Goal: Information Seeking & Learning: Learn about a topic

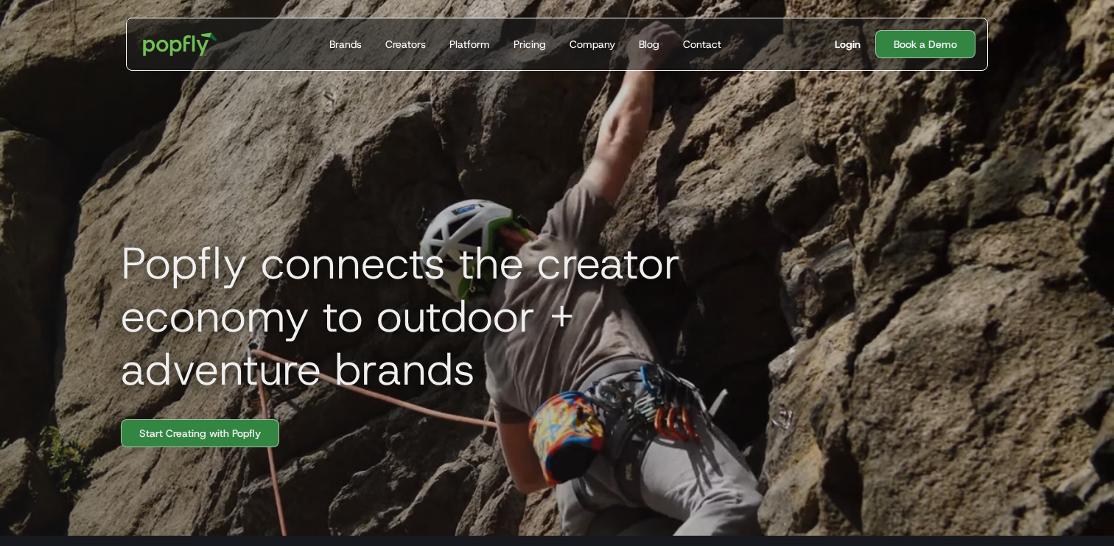
click at [846, 44] on div "Login" at bounding box center [848, 44] width 26 height 15
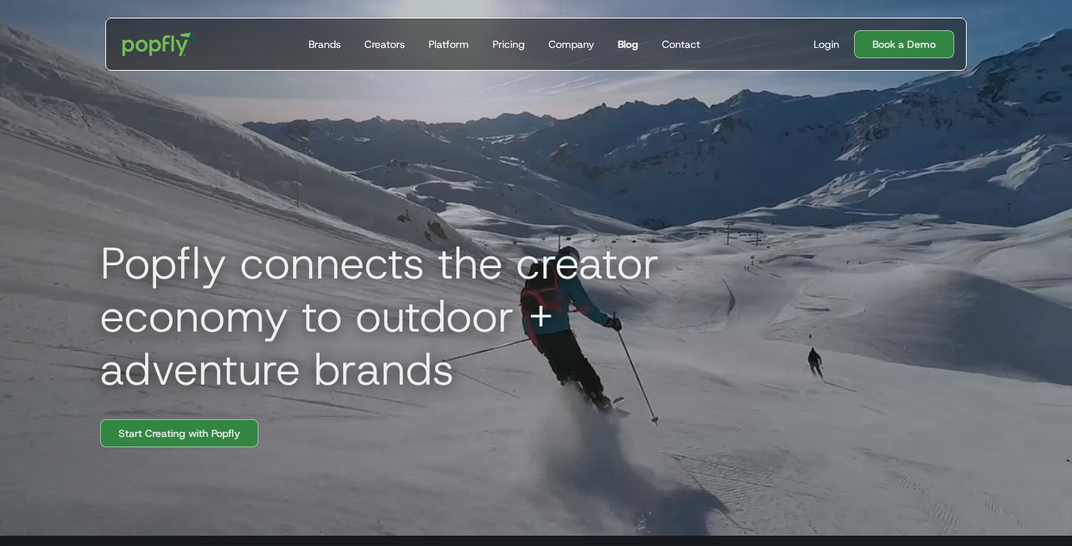
click at [625, 43] on div "Blog" at bounding box center [628, 44] width 21 height 15
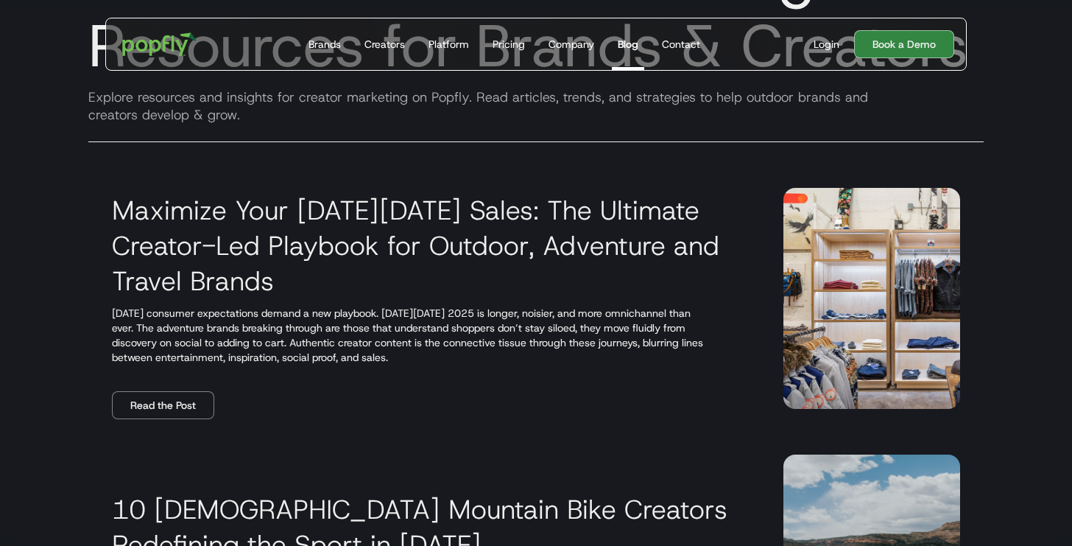
scroll to position [152, 0]
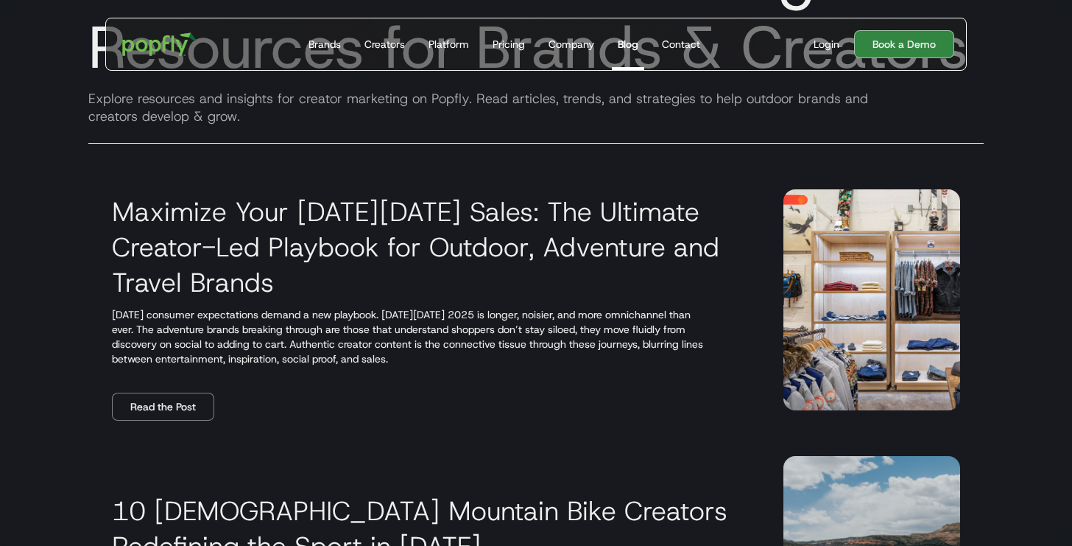
click at [209, 260] on h3 "Maximize Your [DATE][DATE] Sales: The Ultimate Creator-Led Playbook for Outdoor…" at bounding box center [430, 247] width 636 height 106
click at [148, 410] on link "Read the Post" at bounding box center [163, 407] width 102 height 28
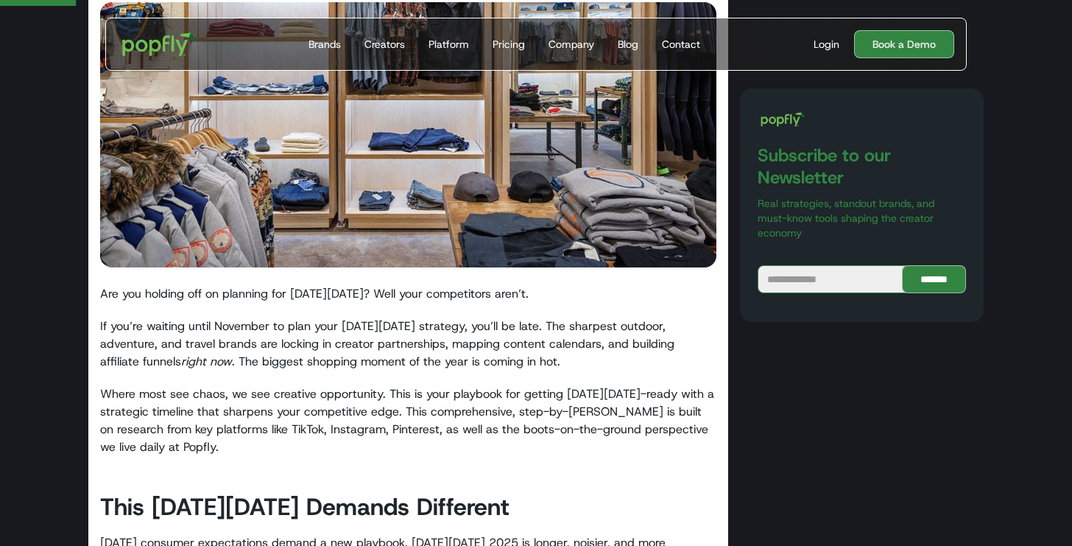
scroll to position [420, 0]
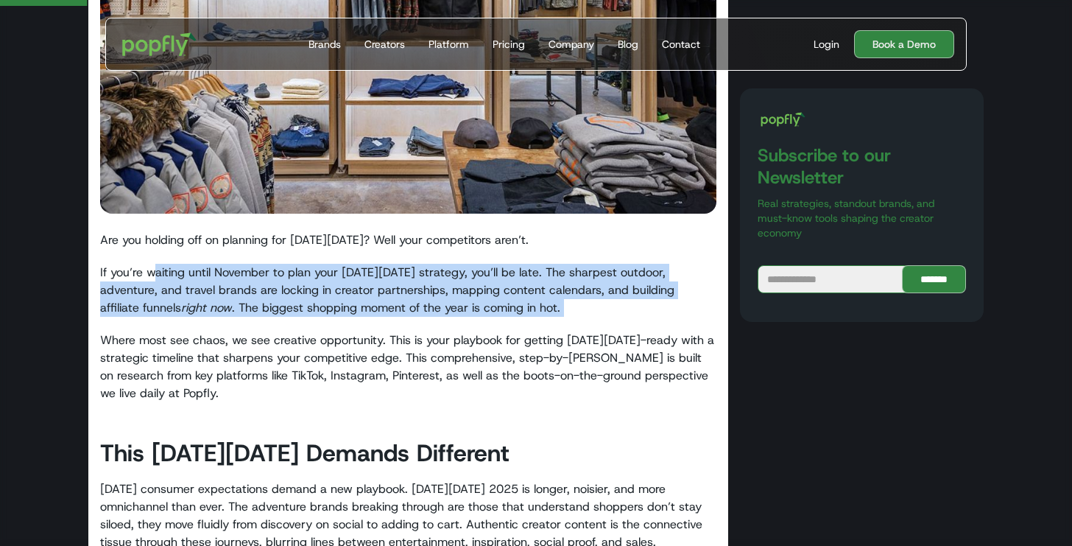
drag, startPoint x: 157, startPoint y: 265, endPoint x: 267, endPoint y: 334, distance: 130.4
click at [267, 334] on p "Where most see chaos, we see creative opportunity. This is your playbook for ge…" at bounding box center [408, 366] width 617 height 71
drag, startPoint x: 215, startPoint y: 269, endPoint x: 444, endPoint y: 328, distance: 236.5
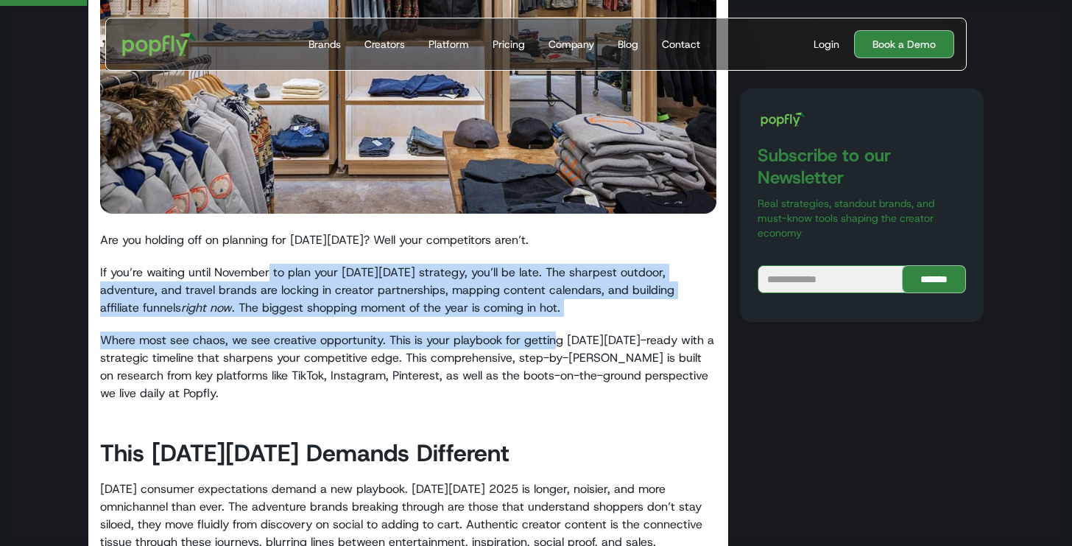
drag, startPoint x: 273, startPoint y: 274, endPoint x: 557, endPoint y: 340, distance: 291.9
click at [557, 340] on p "Where most see chaos, we see creative opportunity. This is your playbook for ge…" at bounding box center [408, 366] width 617 height 71
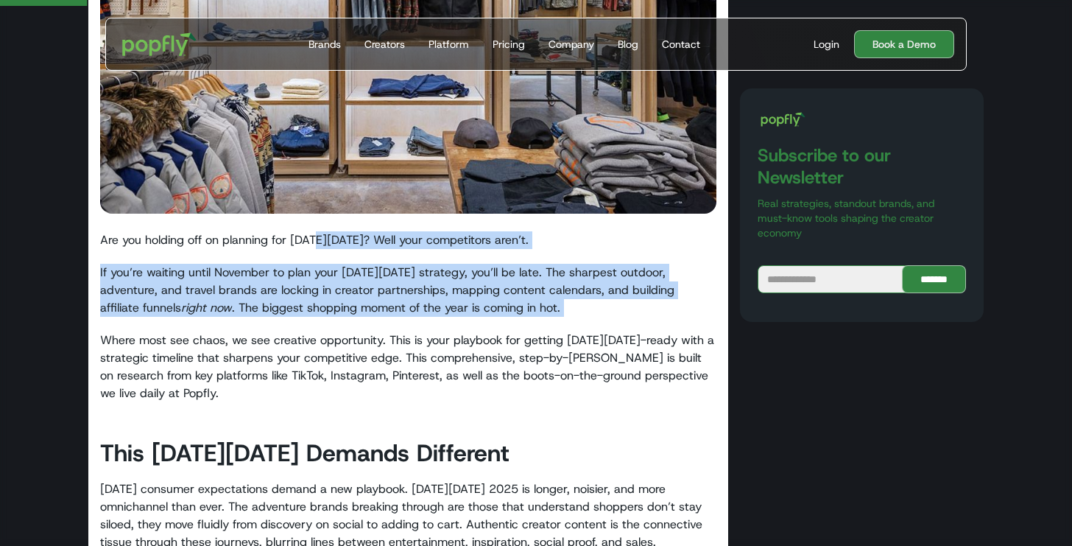
drag, startPoint x: 331, startPoint y: 246, endPoint x: 511, endPoint y: 343, distance: 205.0
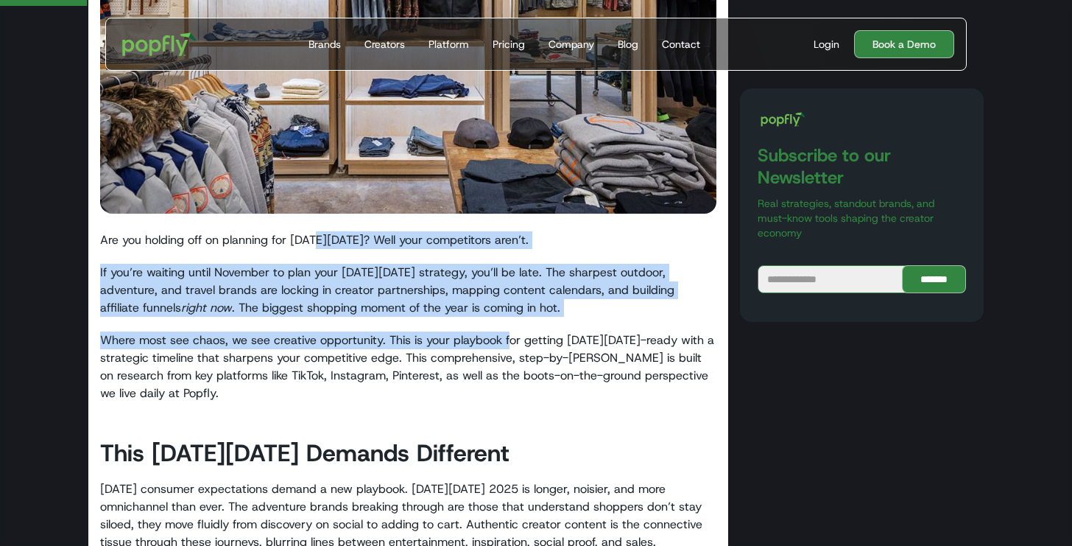
click at [511, 343] on p "Where most see chaos, we see creative opportunity. This is your playbook for ge…" at bounding box center [408, 366] width 617 height 71
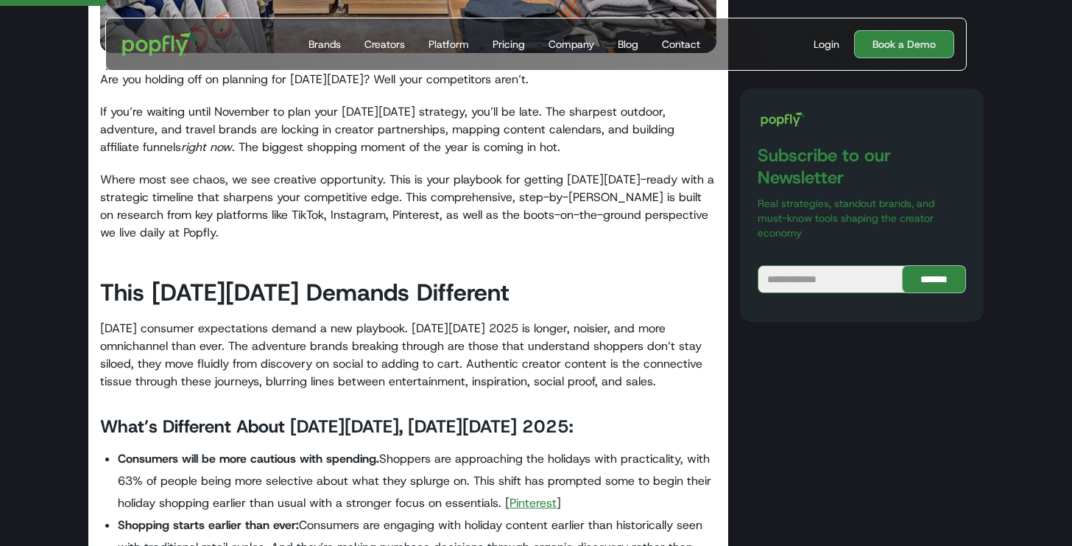
scroll to position [600, 0]
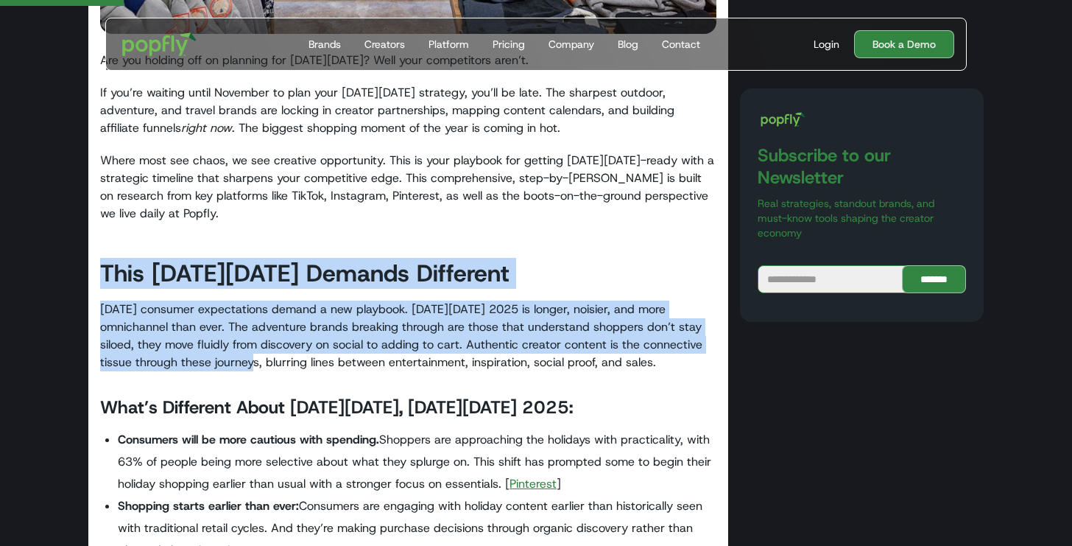
drag, startPoint x: 152, startPoint y: 235, endPoint x: 246, endPoint y: 354, distance: 152.1
click at [246, 354] on p "Today’s consumer expectations demand a new playbook. Black Friday 2025 is longe…" at bounding box center [408, 336] width 617 height 71
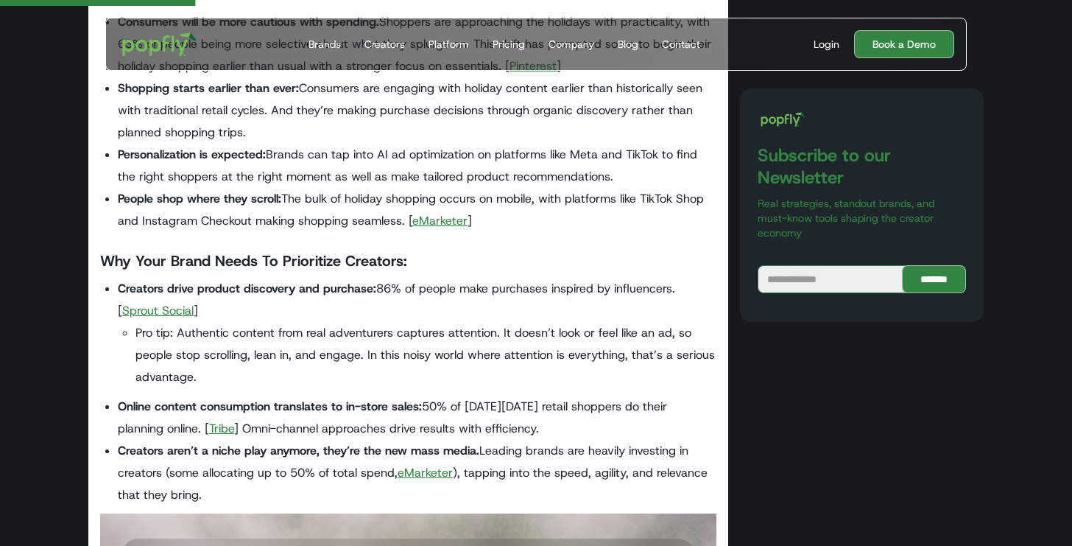
scroll to position [1023, 0]
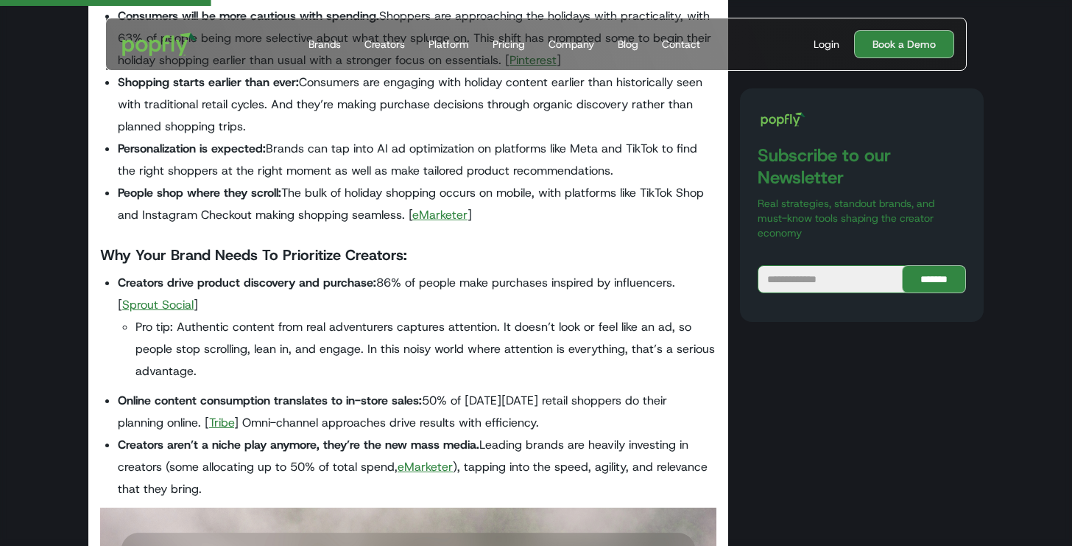
drag, startPoint x: 203, startPoint y: 244, endPoint x: 410, endPoint y: 298, distance: 214.7
click at [410, 298] on li "Creators drive product discovery and purchase: 86% of people make purchases ins…" at bounding box center [417, 327] width 599 height 110
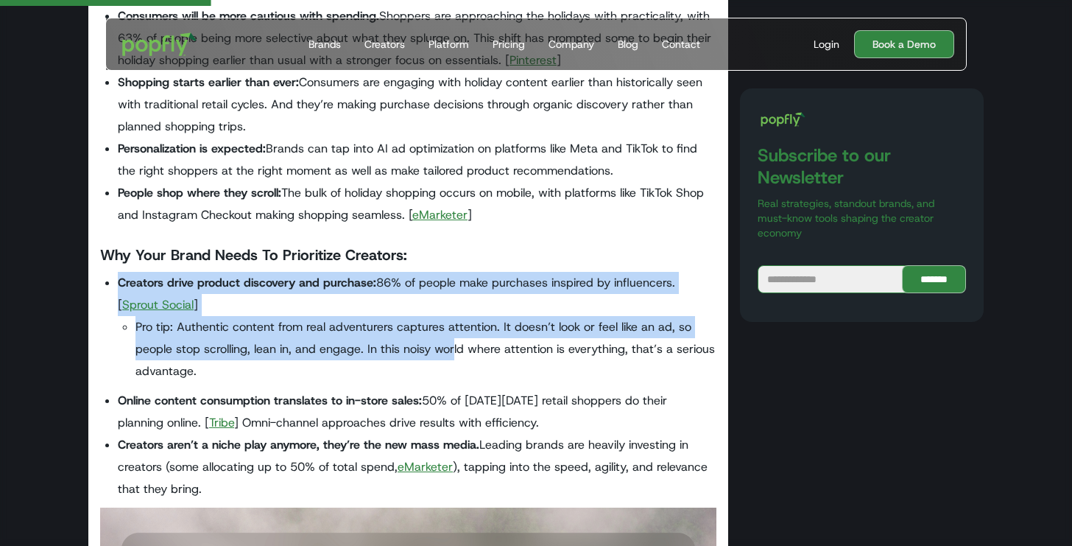
drag, startPoint x: 354, startPoint y: 273, endPoint x: 452, endPoint y: 350, distance: 124.4
click at [452, 348] on li "Creators drive product discovery and purchase: 86% of people make purchases ins…" at bounding box center [417, 327] width 599 height 110
click at [452, 350] on li "Pro tip: Authentic content from real adventurers captures attention. It doesn’t…" at bounding box center [426, 349] width 581 height 66
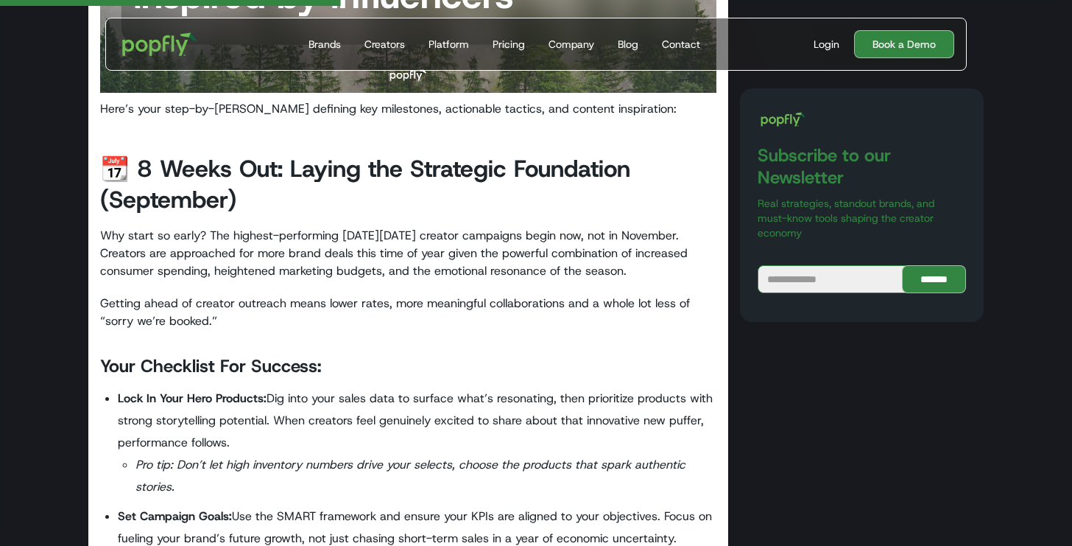
scroll to position [1657, 0]
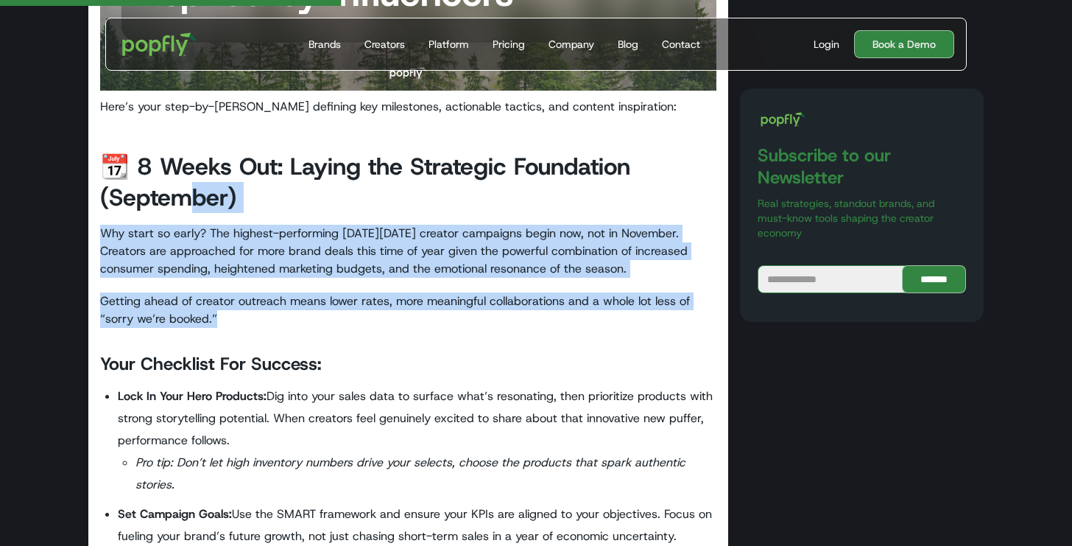
drag, startPoint x: 184, startPoint y: 206, endPoint x: 381, endPoint y: 340, distance: 238.4
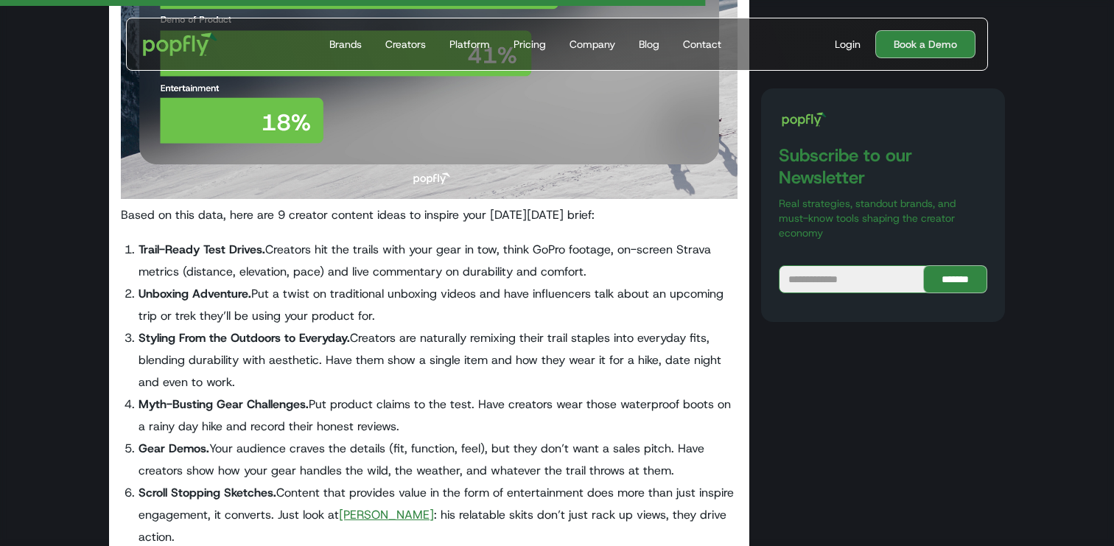
scroll to position [3511, 0]
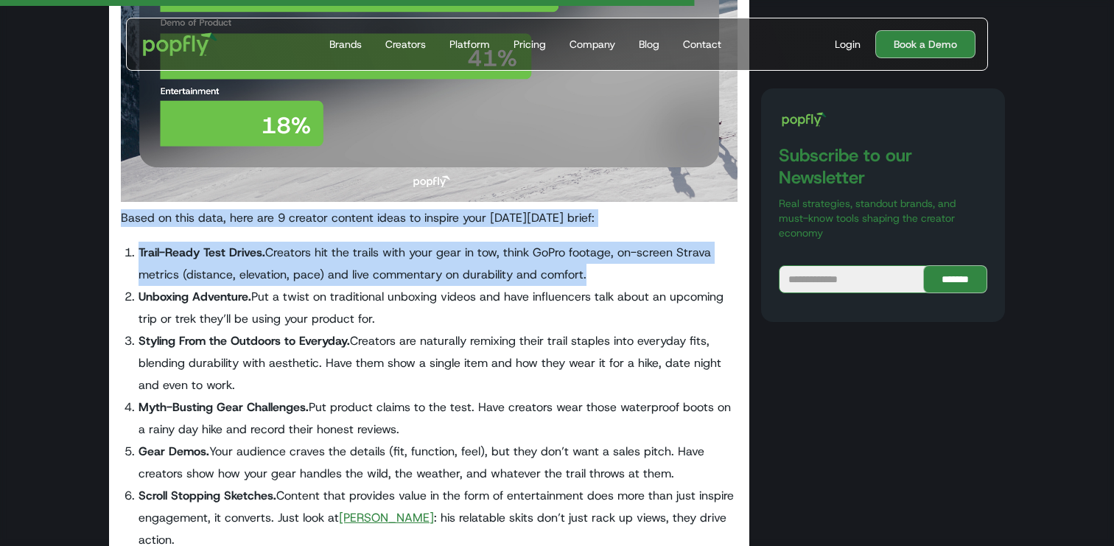
drag, startPoint x: 121, startPoint y: 217, endPoint x: 632, endPoint y: 266, distance: 513.5
click at [633, 266] on div "Are you holding off on planning for Black Friday? Well your competitors aren’t.…" at bounding box center [429, 166] width 617 height 6052
click at [632, 266] on li "Trail-Ready Test Drives. Creators hit the trails with your gear in tow, think G…" at bounding box center [437, 264] width 599 height 44
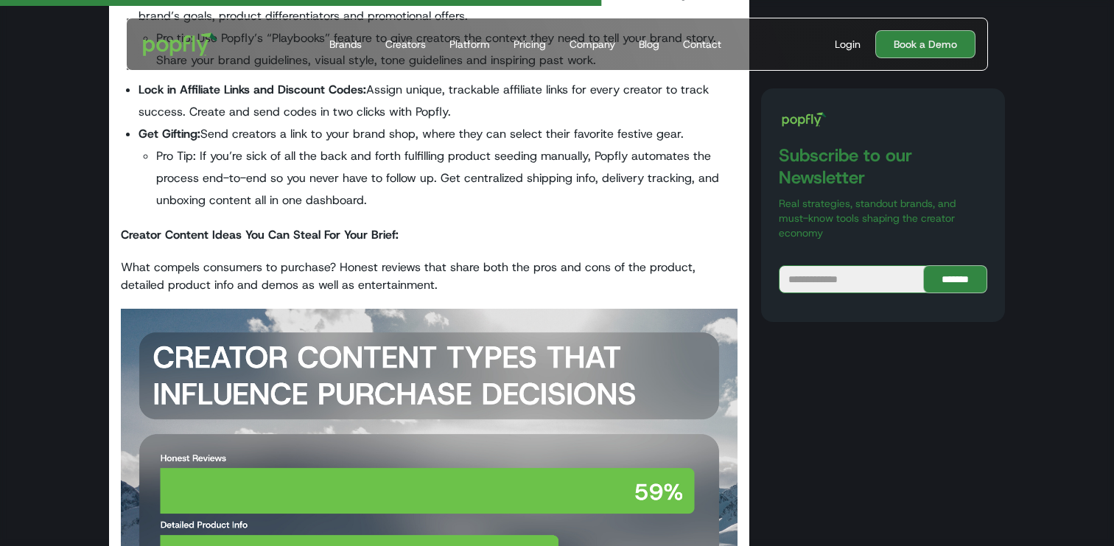
scroll to position [2936, 0]
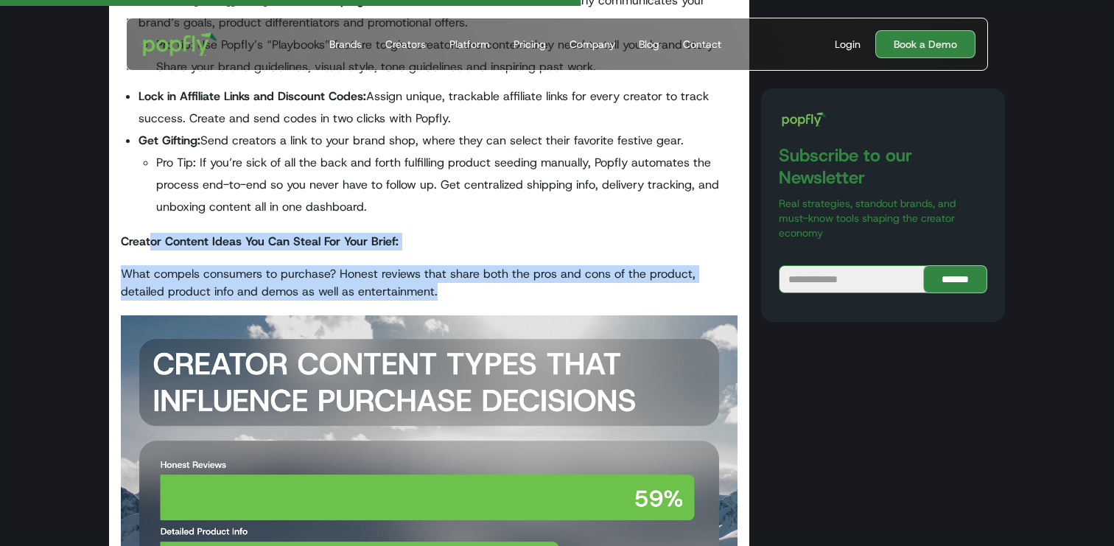
drag, startPoint x: 151, startPoint y: 237, endPoint x: 487, endPoint y: 326, distance: 347.3
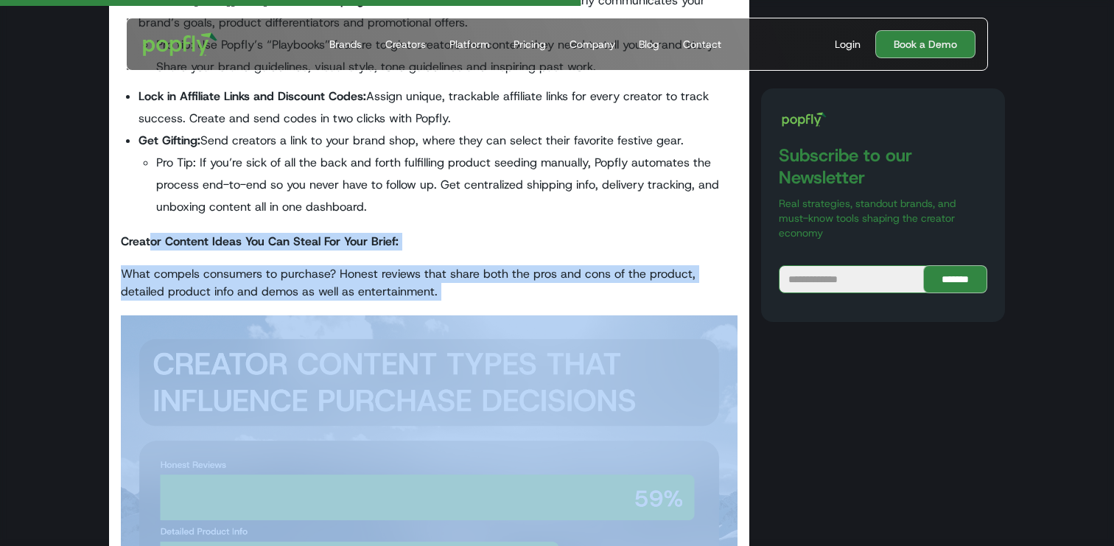
click at [487, 326] on img at bounding box center [429, 546] width 617 height 462
click at [178, 241] on strong "Creator Content Ideas You Can Steal For Your Brief:" at bounding box center [260, 240] width 278 height 15
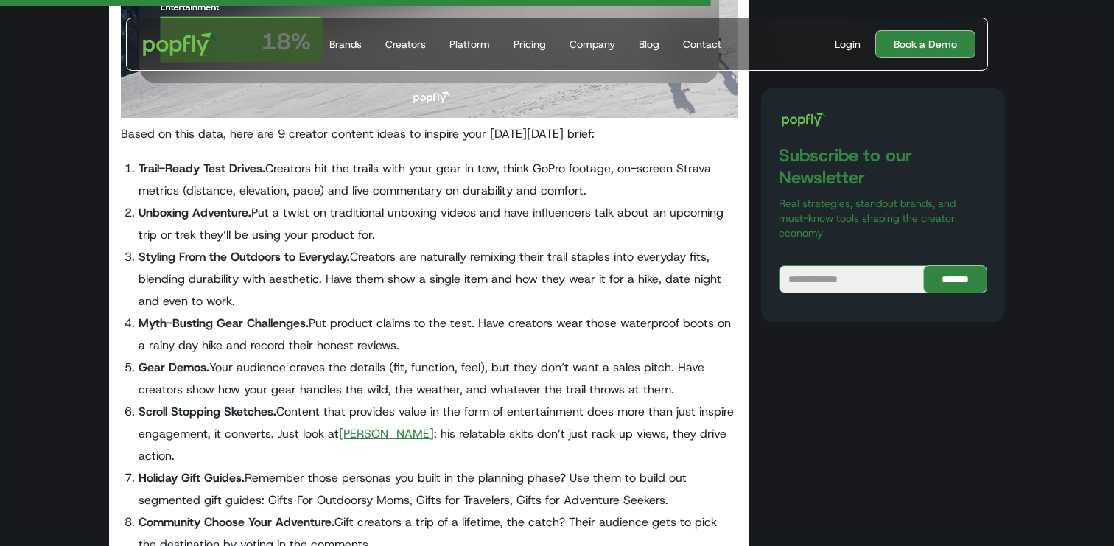
scroll to position [3617, 0]
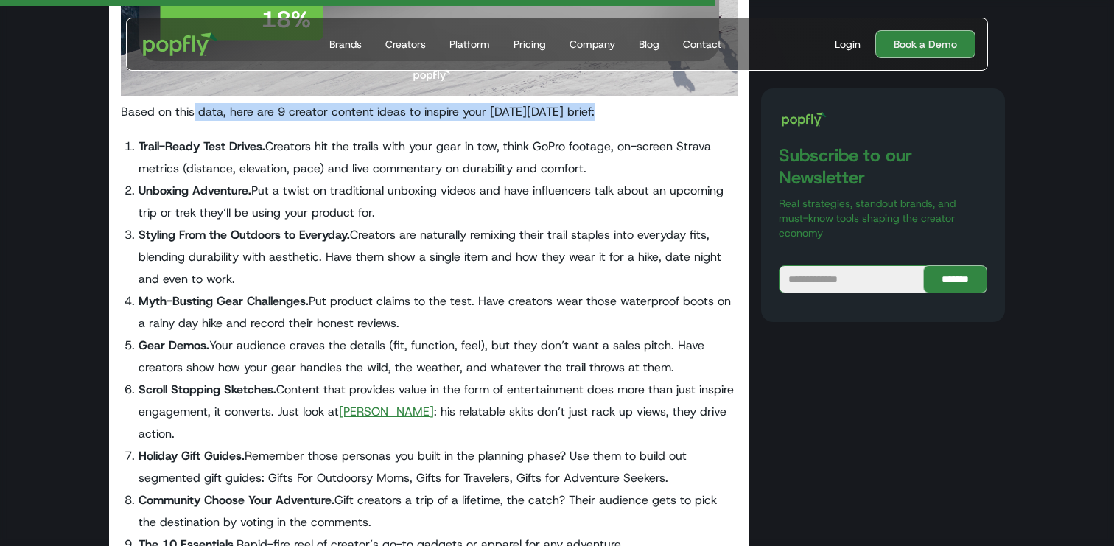
drag, startPoint x: 194, startPoint y: 106, endPoint x: 357, endPoint y: 130, distance: 165.3
click at [357, 130] on div "Are you holding off on planning for Black Friday? Well your competitors aren’t.…" at bounding box center [429, 60] width 617 height 6052
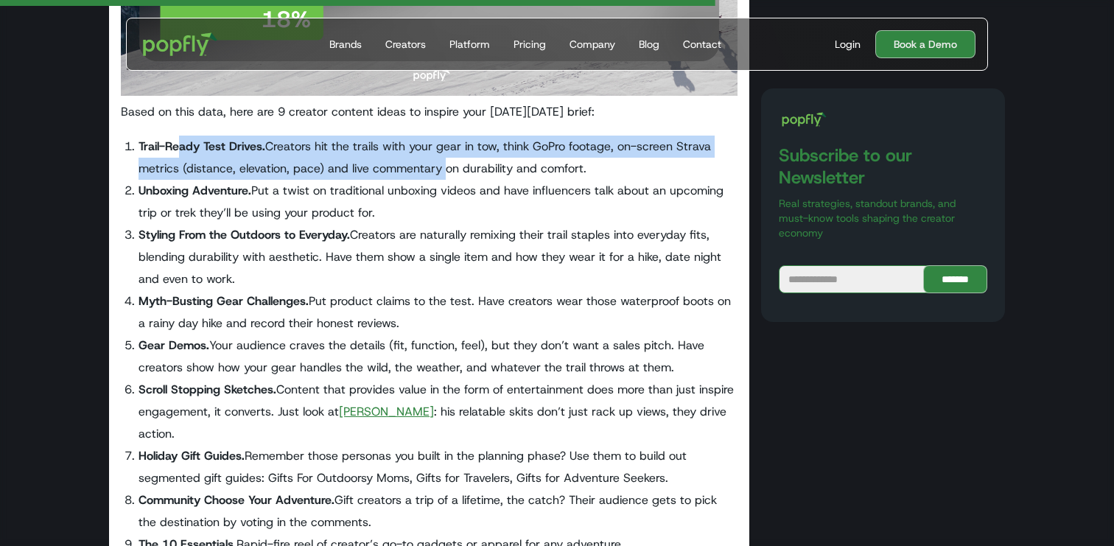
drag, startPoint x: 180, startPoint y: 150, endPoint x: 461, endPoint y: 161, distance: 280.9
click at [458, 161] on li "Trail-Ready Test Drives. Creators hit the trails with your gear in tow, think G…" at bounding box center [437, 158] width 599 height 44
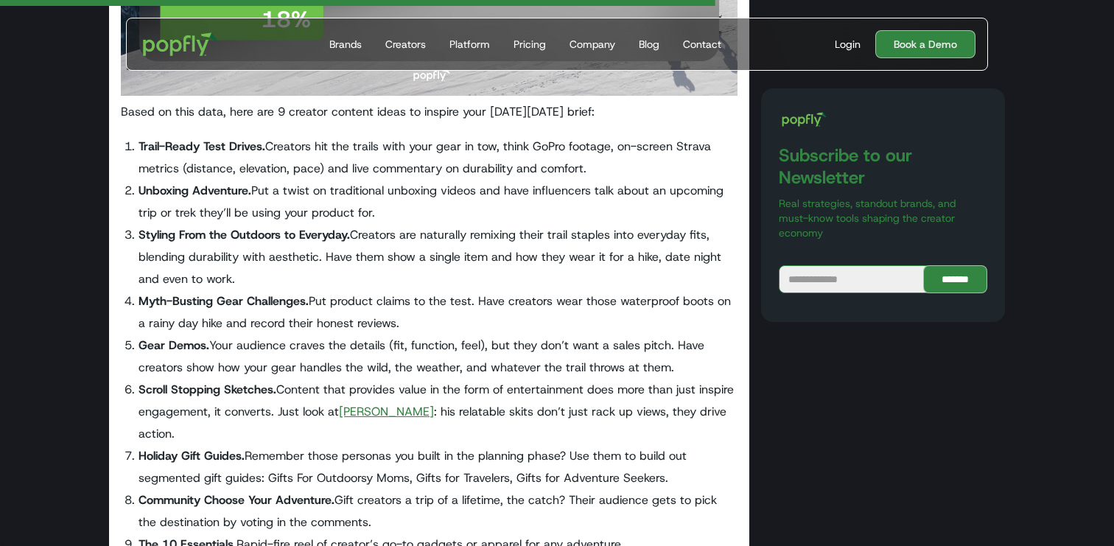
click at [461, 161] on li "Trail-Ready Test Drives. Creators hit the trails with your gear in tow, think G…" at bounding box center [437, 158] width 599 height 44
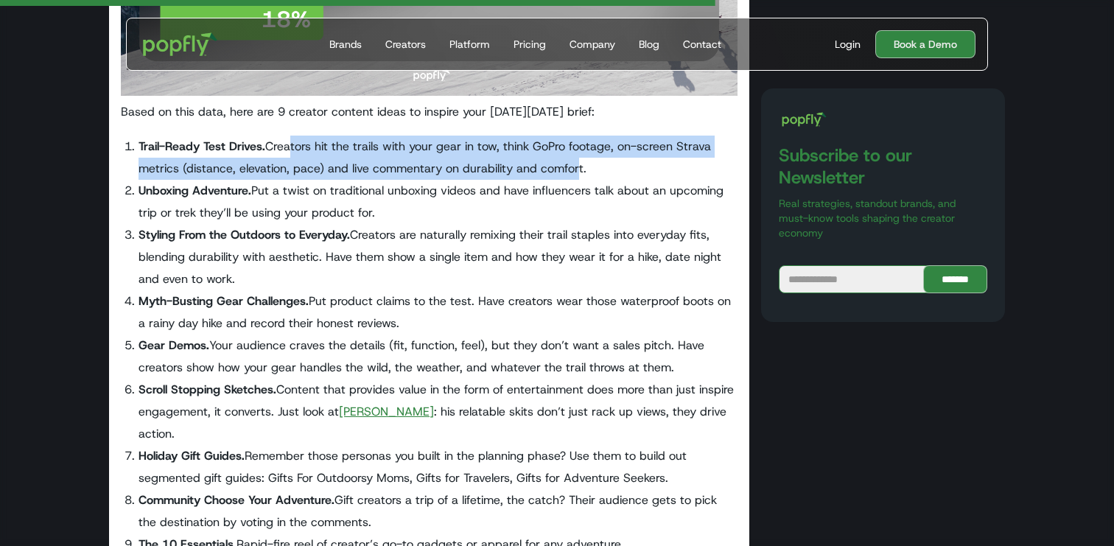
drag, startPoint x: 296, startPoint y: 148, endPoint x: 602, endPoint y: 165, distance: 306.2
click at [602, 165] on li "Trail-Ready Test Drives. Creators hit the trails with your gear in tow, think G…" at bounding box center [437, 158] width 599 height 44
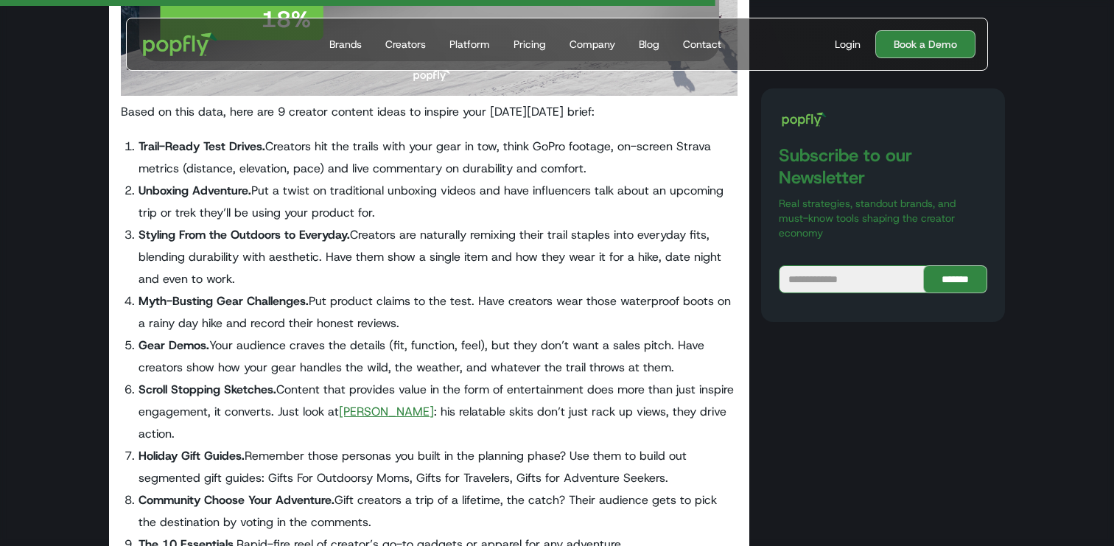
drag, startPoint x: 169, startPoint y: 192, endPoint x: 463, endPoint y: 202, distance: 294.1
click at [463, 202] on li "Unboxing Adventure. Put a twist on traditional unboxing videos and have influen…" at bounding box center [437, 202] width 599 height 44
drag, startPoint x: 190, startPoint y: 184, endPoint x: 411, endPoint y: 212, distance: 222.7
click at [411, 212] on li "Unboxing Adventure. Put a twist on traditional unboxing videos and have influen…" at bounding box center [437, 202] width 599 height 44
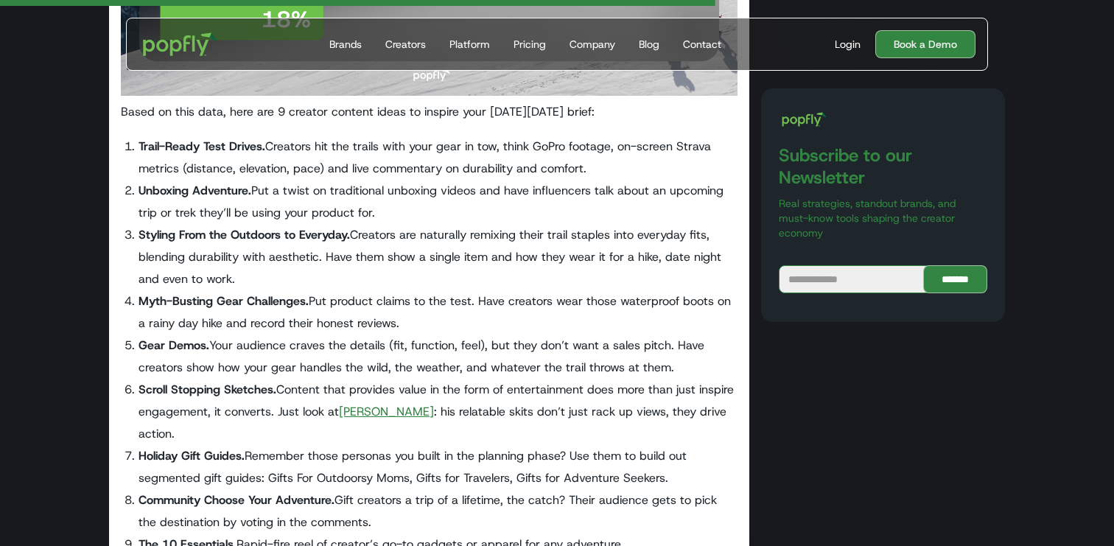
click at [411, 212] on li "Unboxing Adventure. Put a twist on traditional unboxing videos and have influen…" at bounding box center [437, 202] width 599 height 44
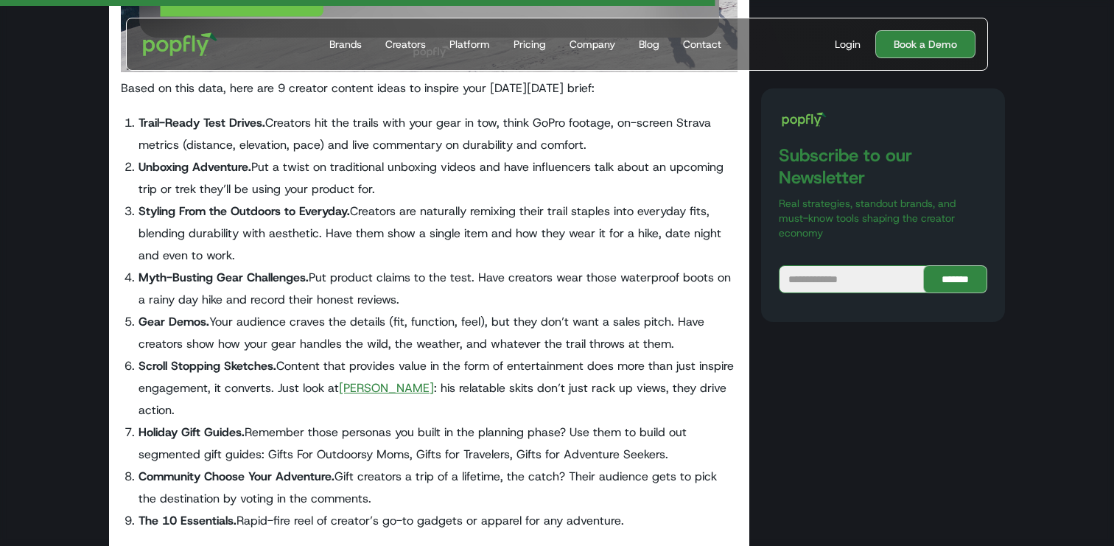
scroll to position [3642, 0]
drag, startPoint x: 138, startPoint y: 119, endPoint x: 264, endPoint y: 121, distance: 126.0
click at [264, 121] on strong "Trail-Ready Test Drives." at bounding box center [201, 121] width 127 height 15
copy strong "Trail-Ready Test Drives."
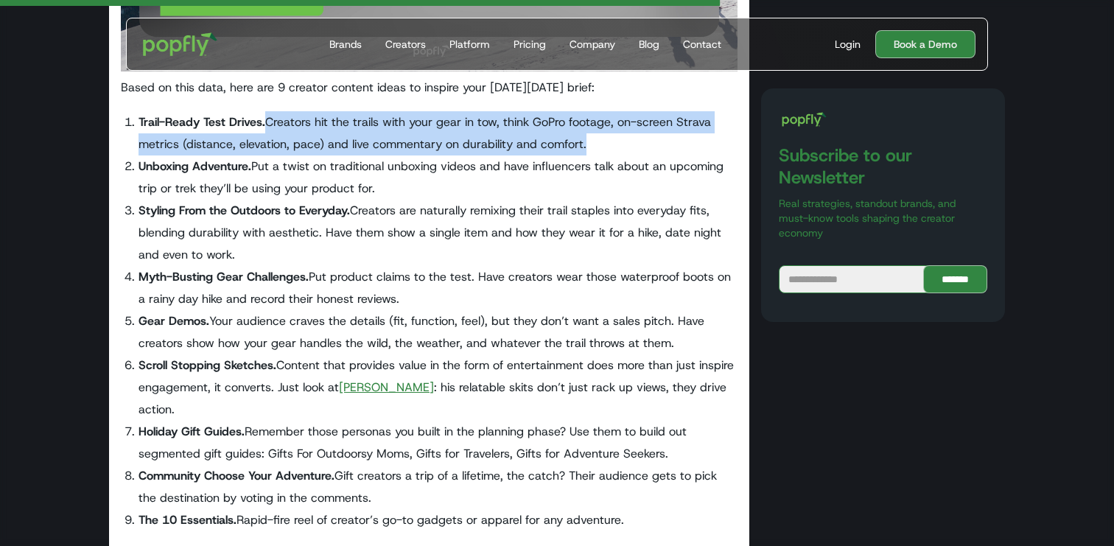
drag, startPoint x: 268, startPoint y: 125, endPoint x: 627, endPoint y: 135, distance: 358.8
click at [627, 135] on li "Trail-Ready Test Drives. Creators hit the trails with your gear in tow, think G…" at bounding box center [437, 133] width 599 height 44
copy li "Creators hit the trails with your gear in tow, think GoPro footage, on-screen S…"
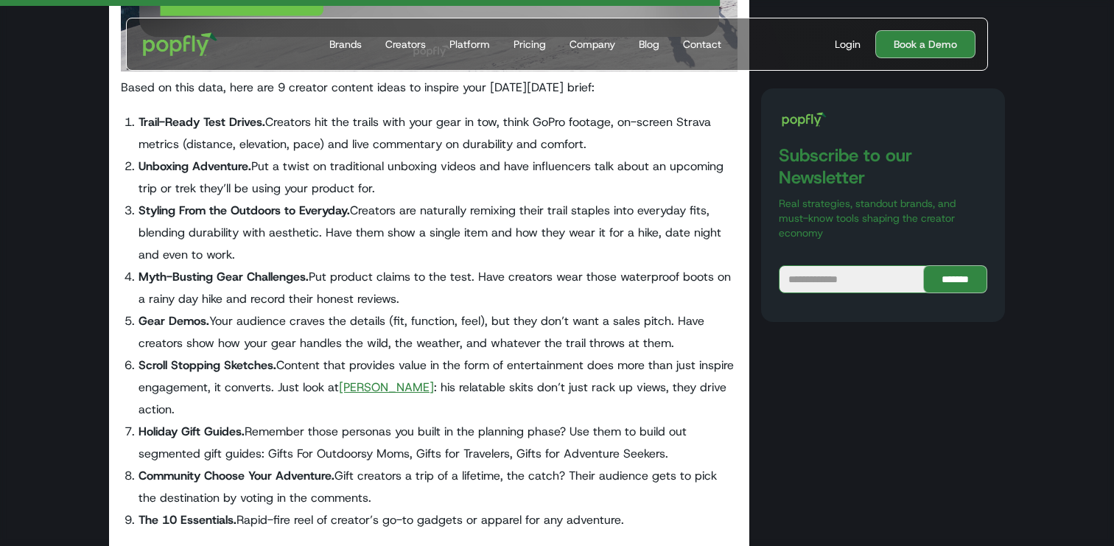
click at [394, 234] on li "Styling From the Outdoors to Everyday. Creators are naturally remixing their tr…" at bounding box center [437, 233] width 599 height 66
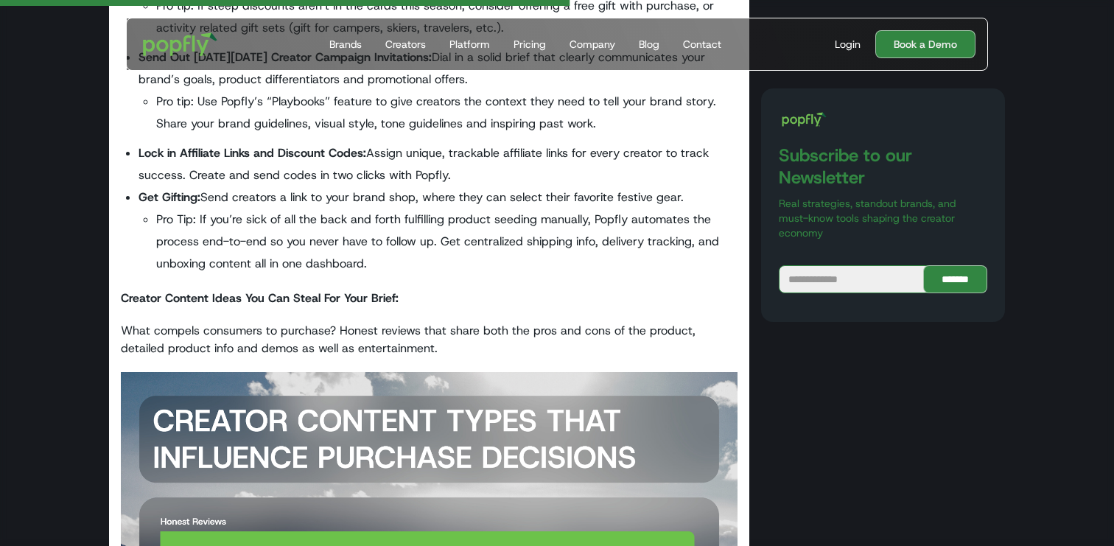
scroll to position [2879, 0]
click at [205, 335] on p "What compels consumers to purchase? Honest reviews that share both the pros and…" at bounding box center [429, 340] width 617 height 35
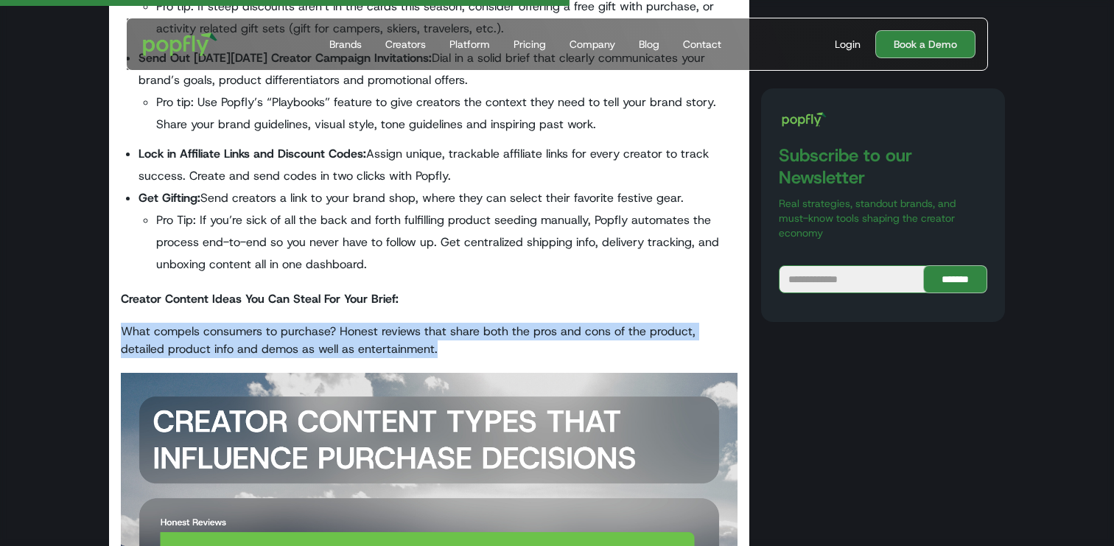
click at [205, 335] on p "What compels consumers to purchase? Honest reviews that share both the pros and…" at bounding box center [429, 340] width 617 height 35
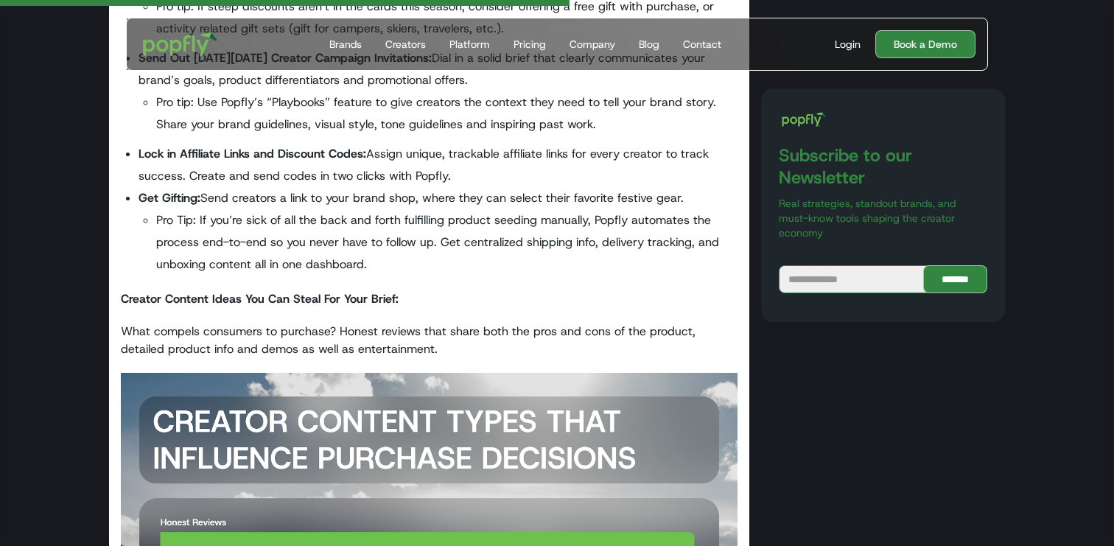
click at [205, 335] on p "What compels consumers to purchase? Honest reviews that share both the pros and…" at bounding box center [429, 340] width 617 height 35
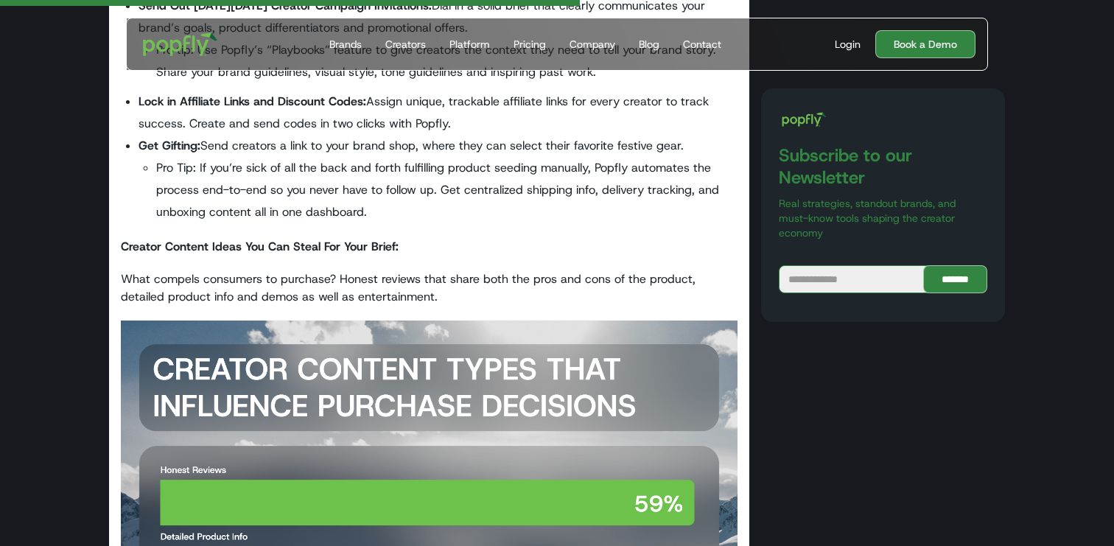
scroll to position [2266, 0]
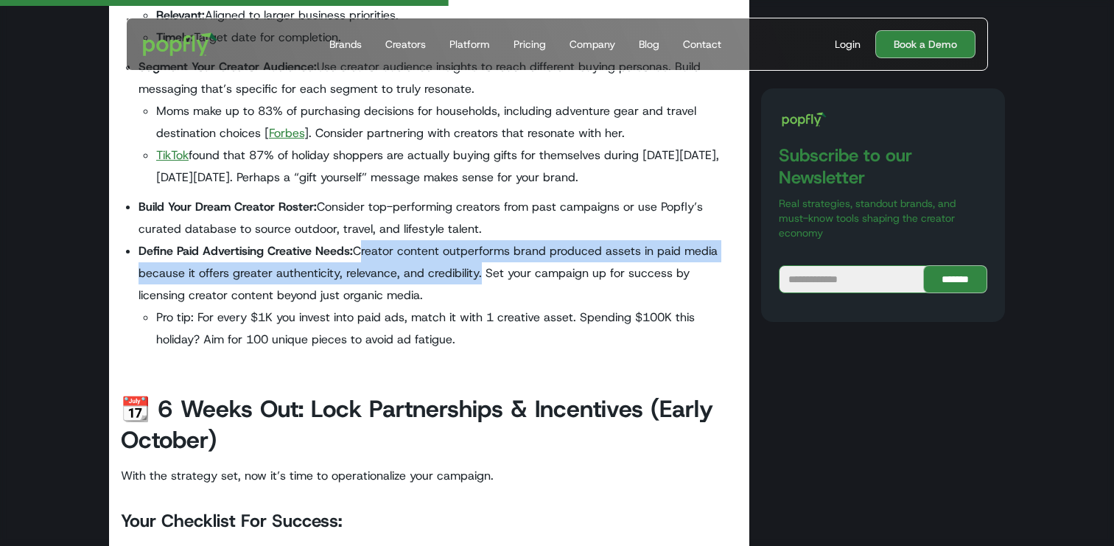
drag, startPoint x: 355, startPoint y: 253, endPoint x: 474, endPoint y: 279, distance: 122.1
click at [474, 279] on li "Define Paid Advertising Creative Needs: Creator content outperforms brand produ…" at bounding box center [437, 295] width 599 height 110
copy li "Creator content outperforms brand produced assets in paid media because it offe…"
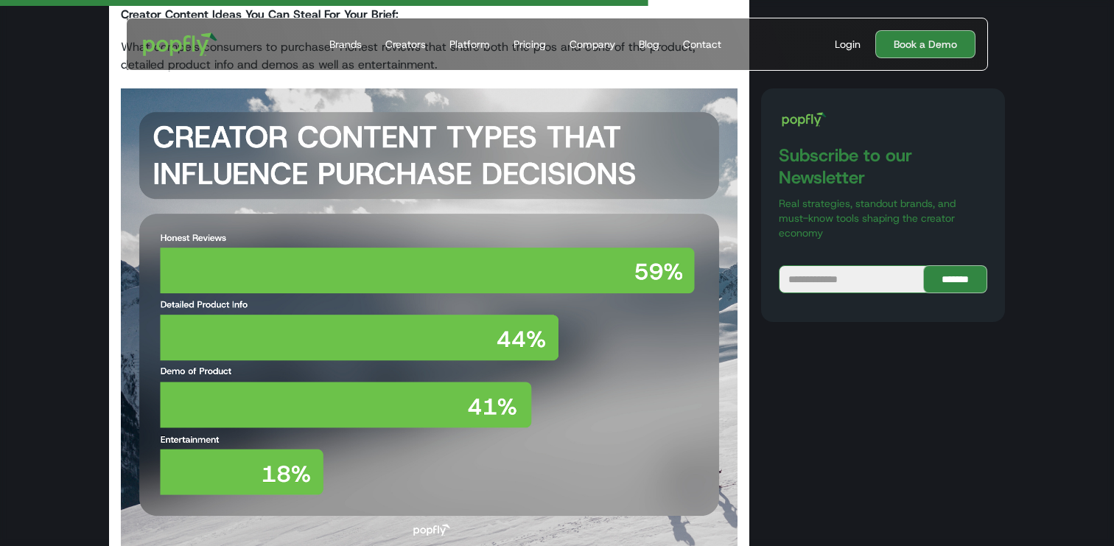
scroll to position [3295, 0]
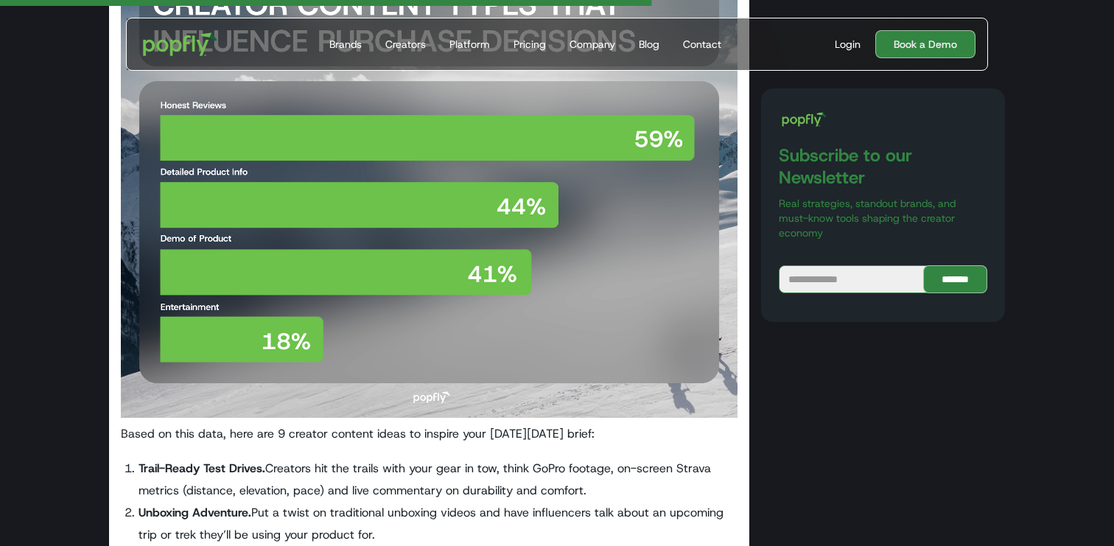
drag, startPoint x: 434, startPoint y: 178, endPoint x: 656, endPoint y: 73, distance: 246.1
click at [0, 0] on body "Get Started Today Brands Creators Platform Pricing Company Blog Contact For Bra…" at bounding box center [557, 421] width 1114 height 7432
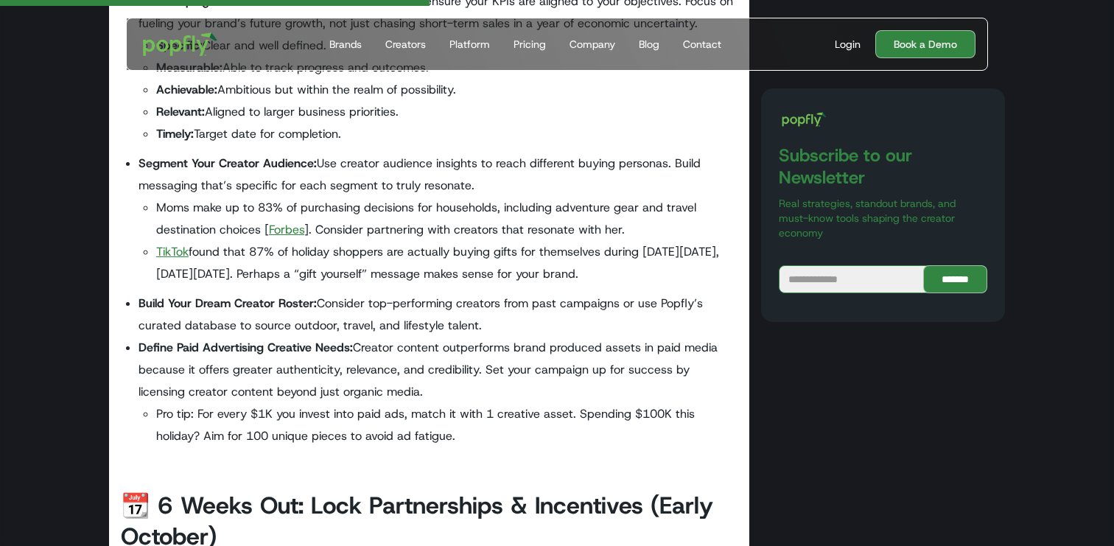
click at [473, 208] on li "Moms make up to 83% of purchasing decisions for households, including adventure…" at bounding box center [446, 219] width 581 height 44
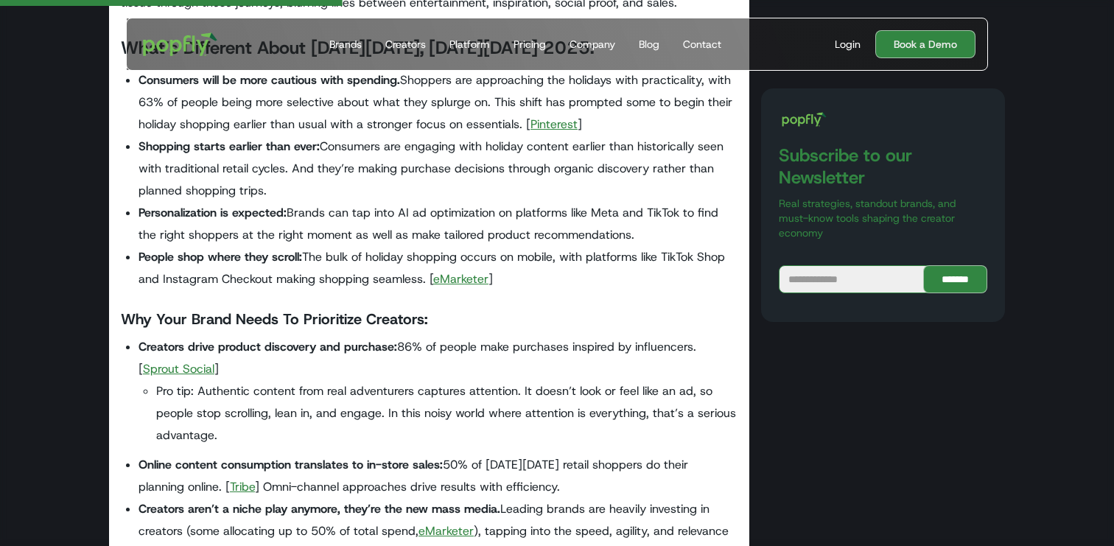
scroll to position [444, 0]
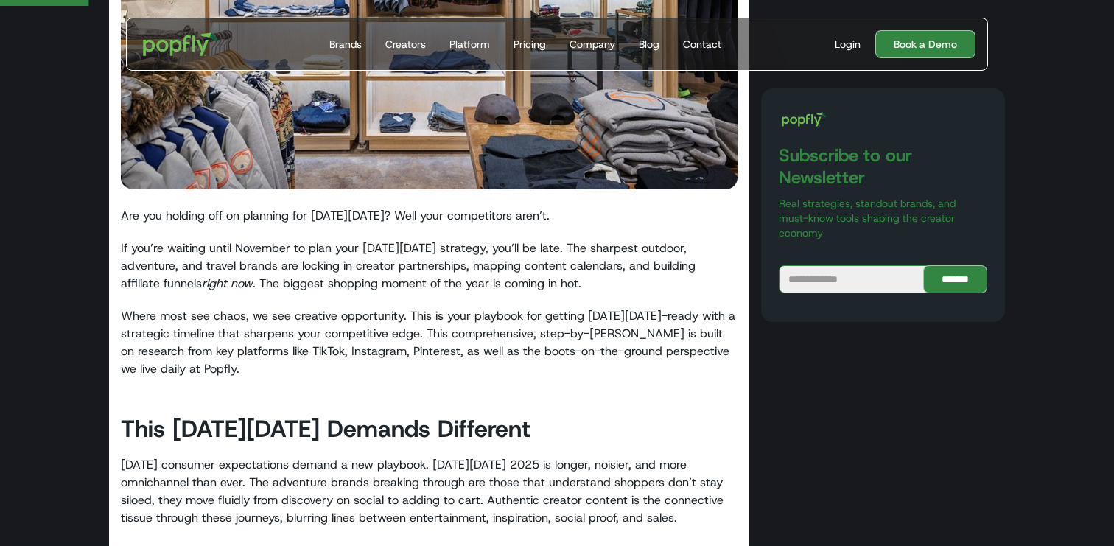
drag, startPoint x: 112, startPoint y: 212, endPoint x: 303, endPoint y: 253, distance: 195.2
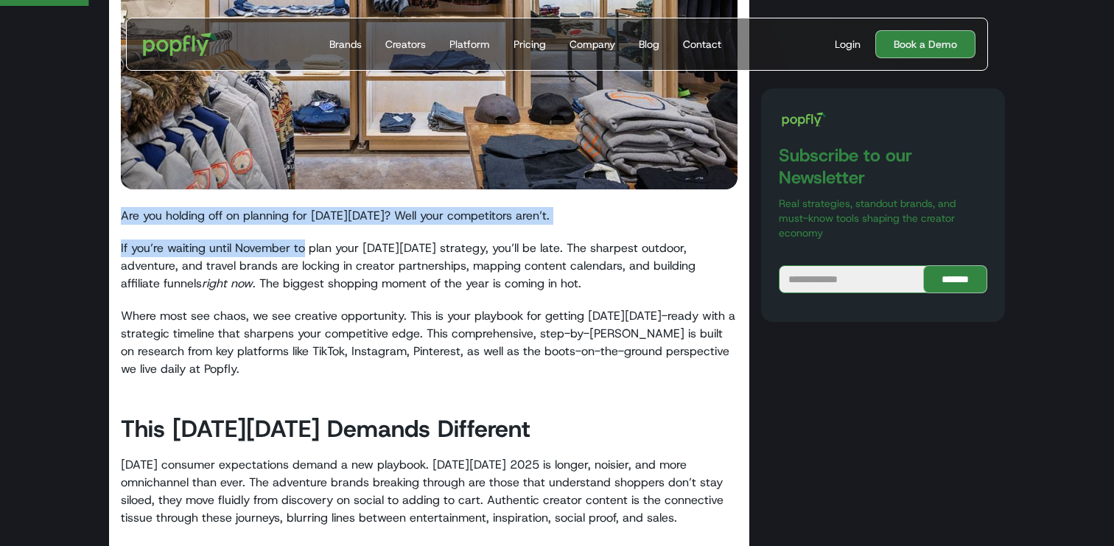
click at [303, 253] on p "If you’re waiting until November to plan your Black Friday strategy, you’ll be …" at bounding box center [429, 265] width 617 height 53
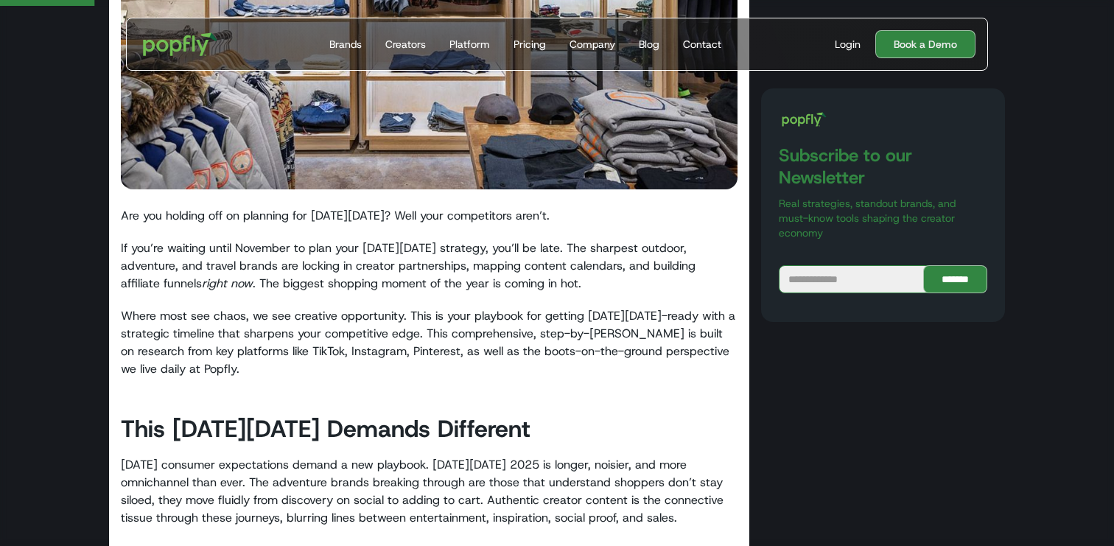
scroll to position [490, 0]
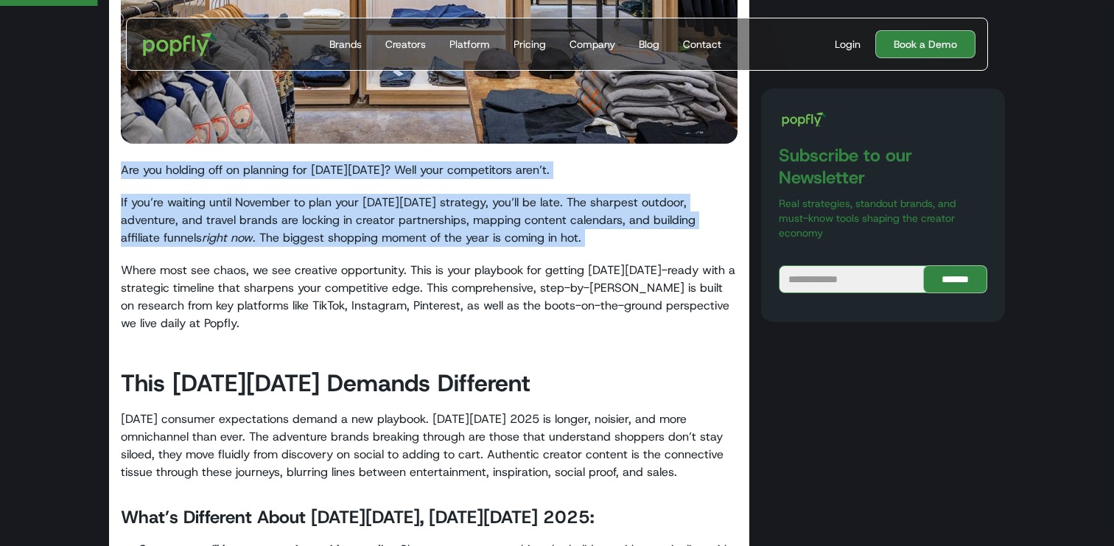
drag, startPoint x: 119, startPoint y: 169, endPoint x: 566, endPoint y: 250, distance: 454.3
copy div "Are you holding off on planning for Black Friday? Well your competitors aren’t.…"
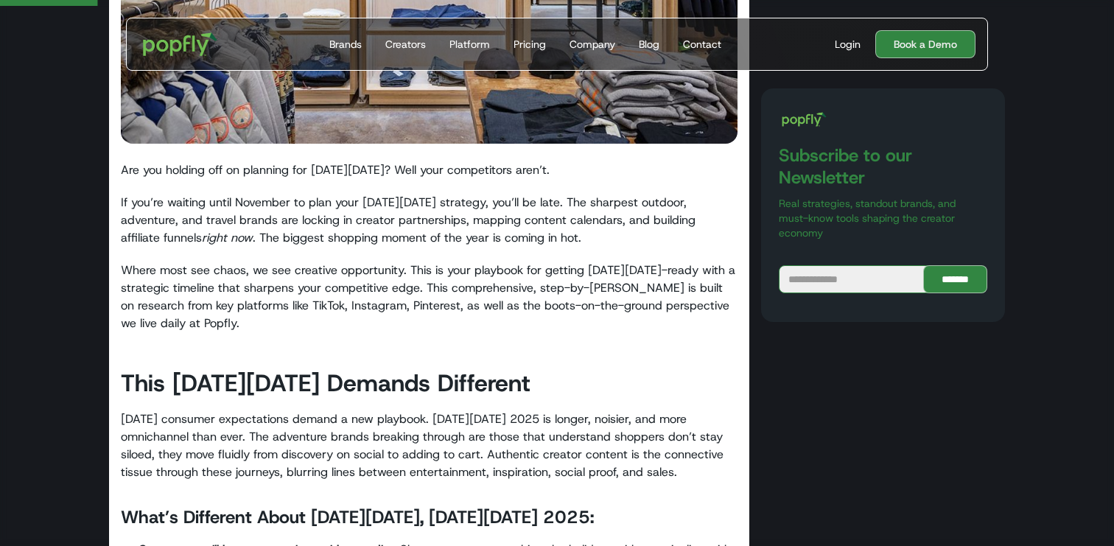
click at [452, 270] on p "Where most see chaos, we see creative opportunity. This is your playbook for ge…" at bounding box center [429, 296] width 617 height 71
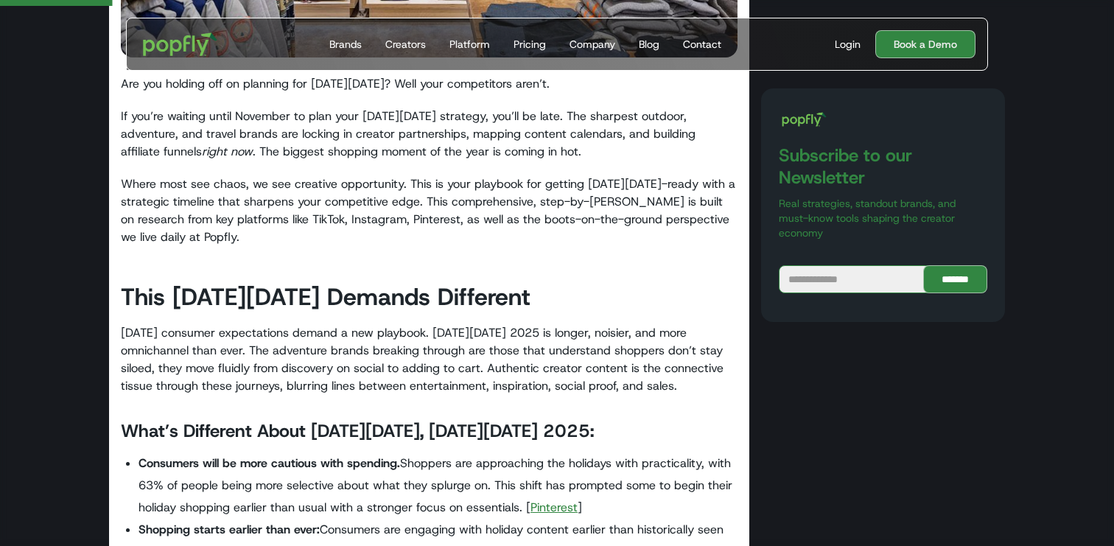
scroll to position [594, 0]
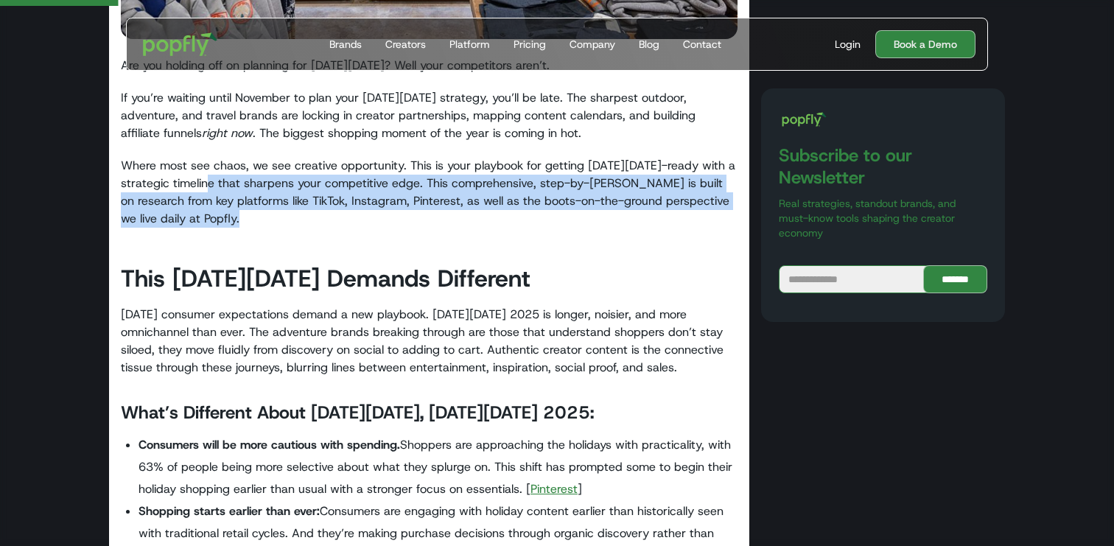
drag, startPoint x: 205, startPoint y: 177, endPoint x: 401, endPoint y: 233, distance: 204.0
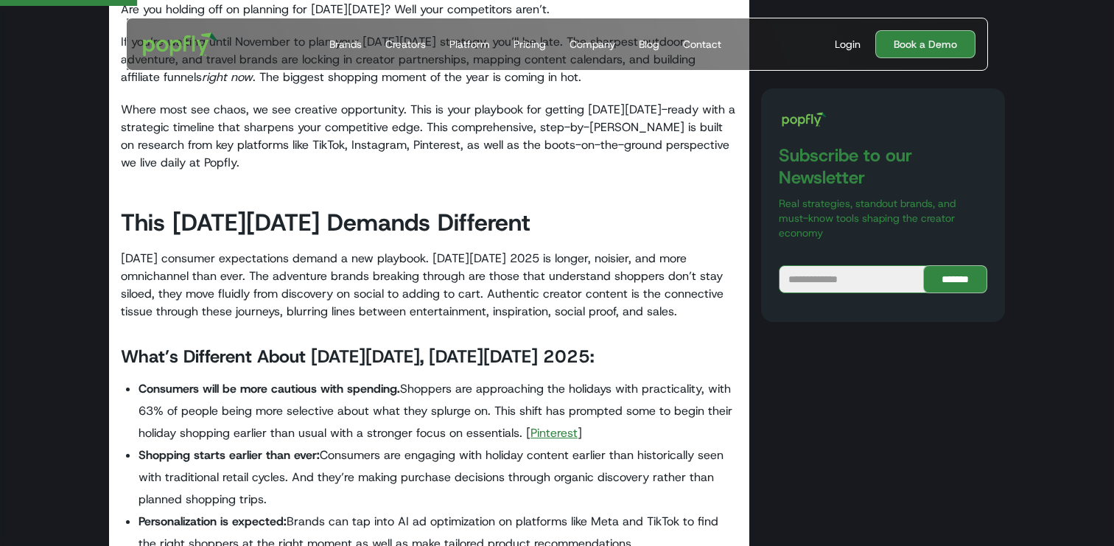
scroll to position [690, 0]
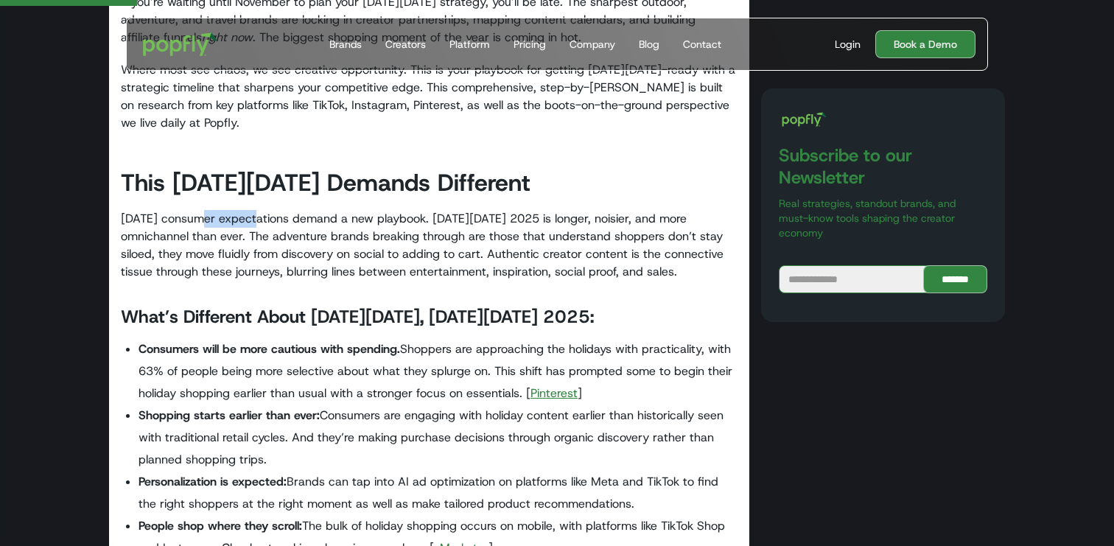
drag, startPoint x: 401, startPoint y: 267, endPoint x: 414, endPoint y: 270, distance: 13.1
click at [414, 270] on p "Today’s consumer expectations demand a new playbook. Black Friday 2025 is longe…" at bounding box center [429, 245] width 617 height 71
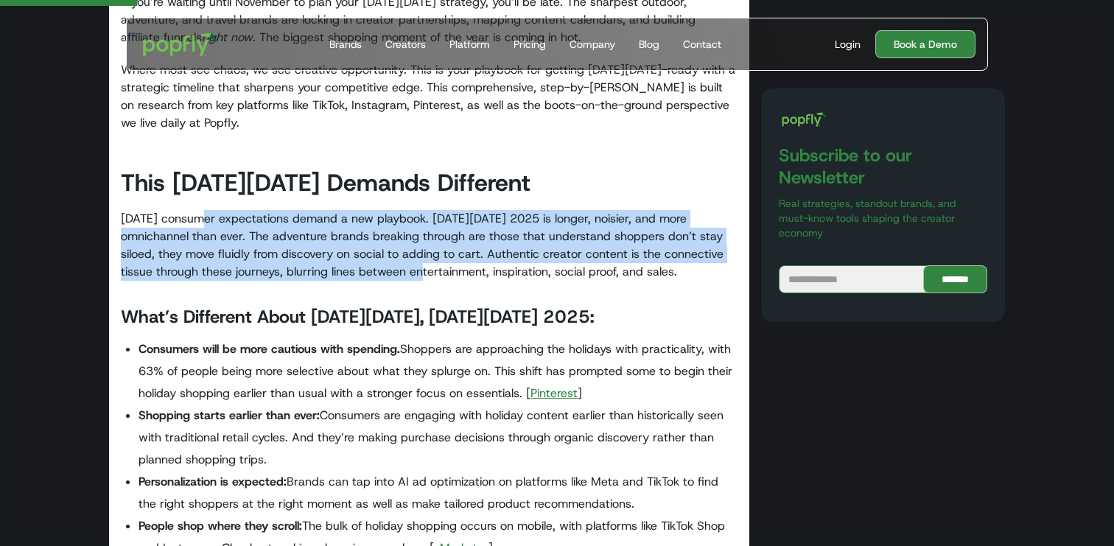
click at [414, 270] on p "Today’s consumer expectations demand a new playbook. Black Friday 2025 is longe…" at bounding box center [429, 245] width 617 height 71
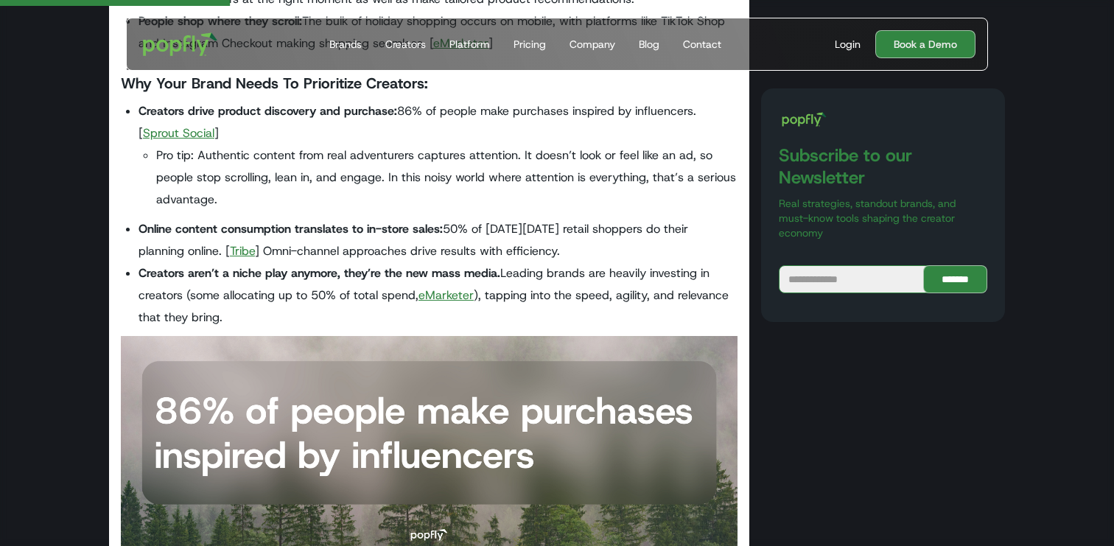
scroll to position [1207, 0]
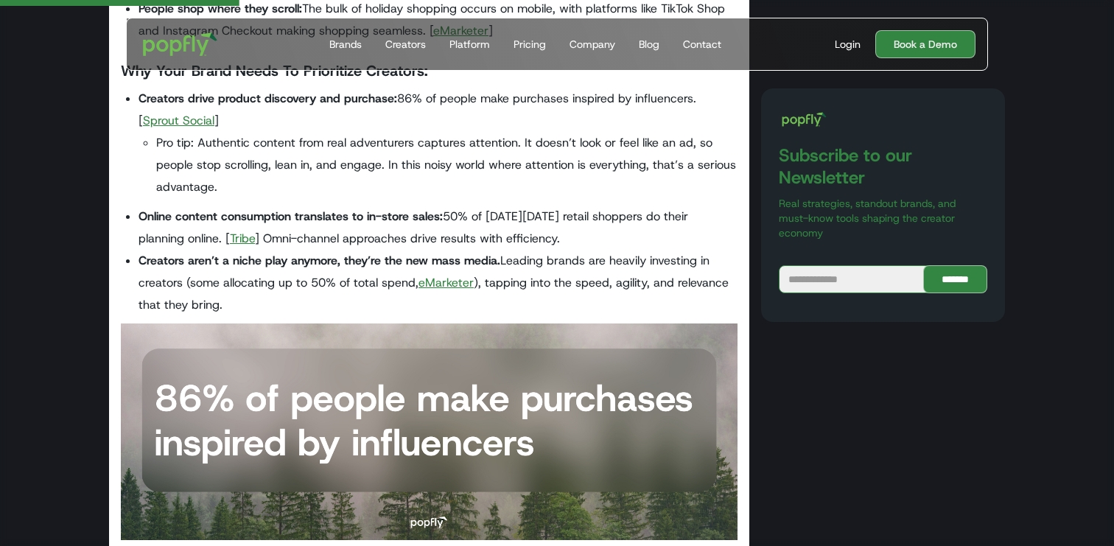
click at [617, 267] on li "Creators aren’t a niche play anymore, they’re the new mass media. Leading brand…" at bounding box center [437, 283] width 599 height 66
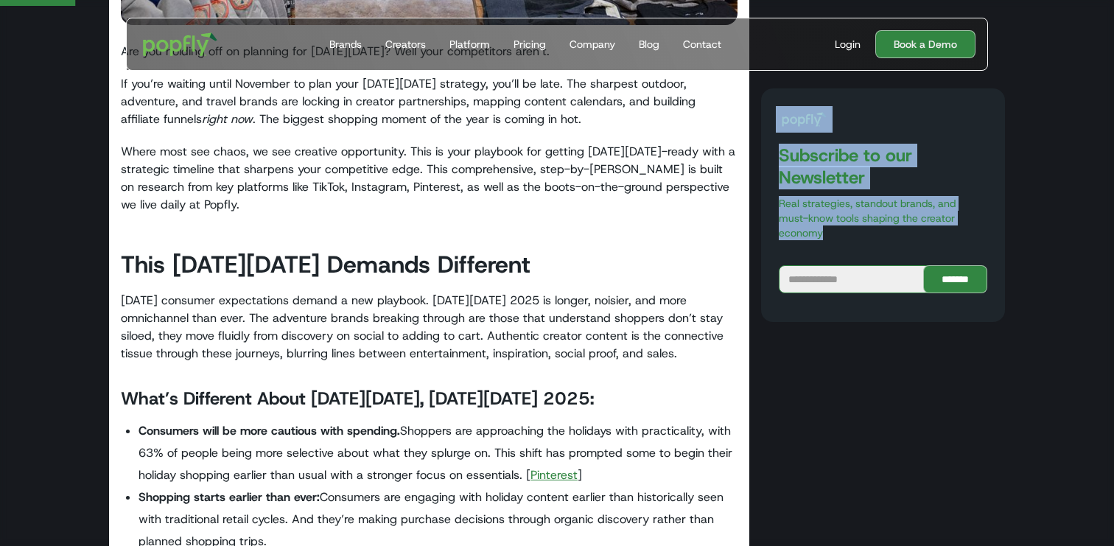
scroll to position [309, 0]
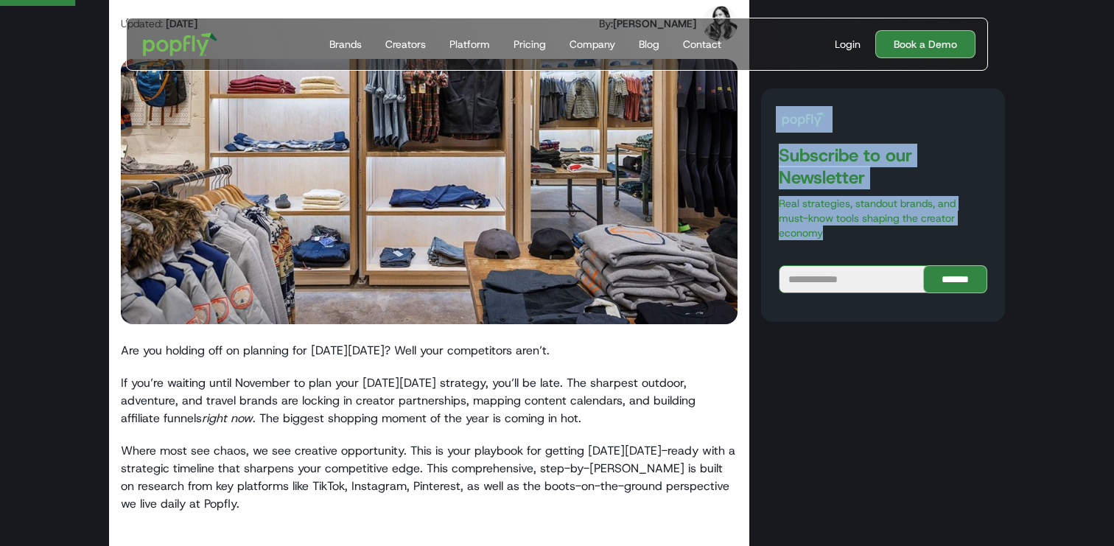
drag, startPoint x: 617, startPoint y: 267, endPoint x: 948, endPoint y: -52, distance: 460.5
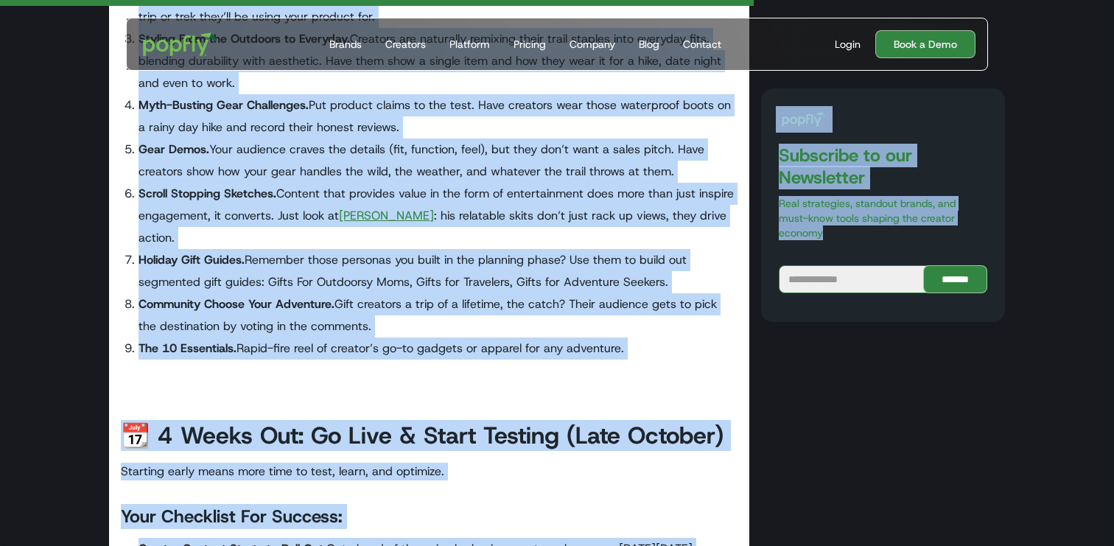
click at [210, 296] on strong "Community Choose Your Adventure." at bounding box center [236, 303] width 196 height 15
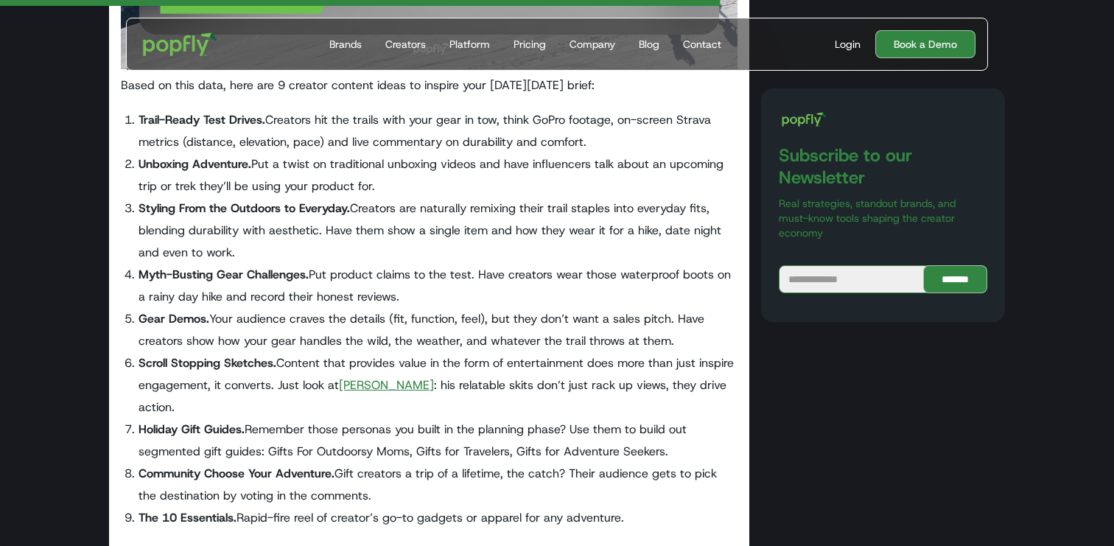
scroll to position [3642, 0]
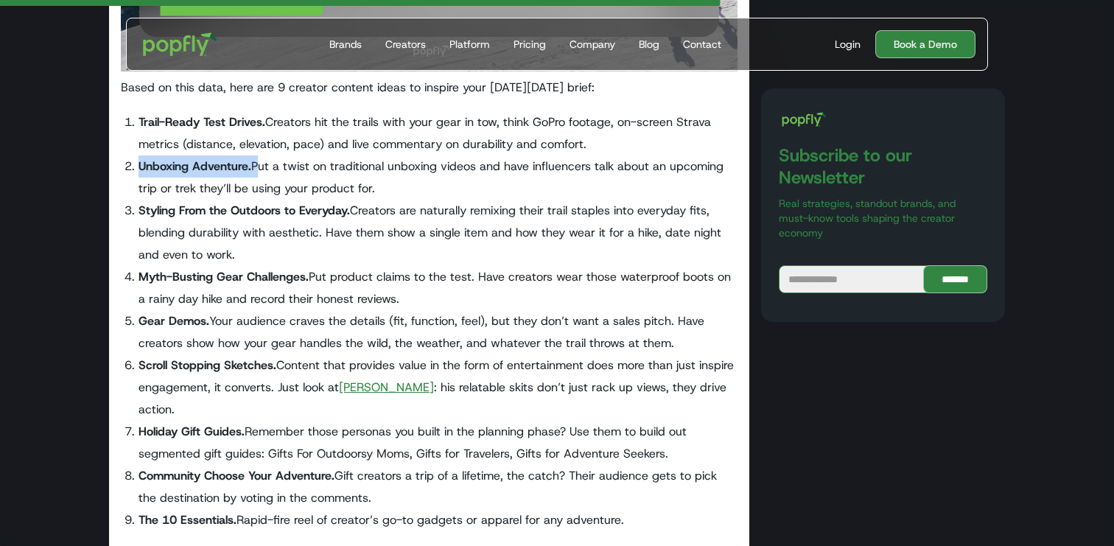
drag, startPoint x: 138, startPoint y: 166, endPoint x: 256, endPoint y: 165, distance: 117.1
click at [256, 165] on li "Unboxing Adventure. Put a twist on traditional unboxing videos and have influen…" at bounding box center [437, 177] width 599 height 44
copy li "Unboxing Adventure."
click at [272, 168] on li "Unboxing Adventure. Put a twist on traditional unboxing videos and have influen…" at bounding box center [437, 177] width 599 height 44
drag, startPoint x: 254, startPoint y: 169, endPoint x: 384, endPoint y: 187, distance: 130.9
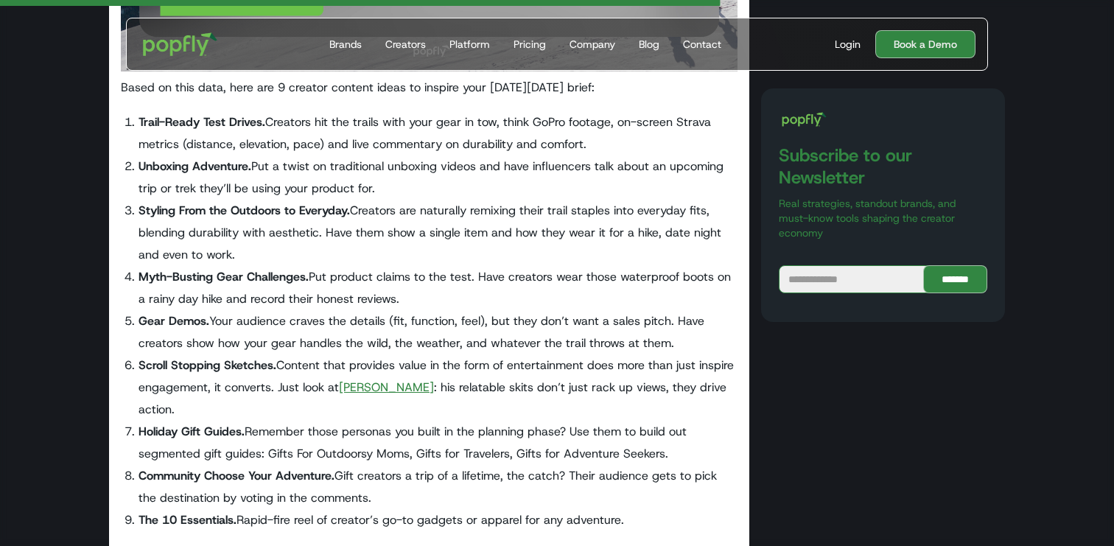
click at [384, 187] on li "Unboxing Adventure. Put a twist on traditional unboxing videos and have influen…" at bounding box center [437, 177] width 599 height 44
copy li "Put a twist on traditional unboxing videos and have influencers talk about an u…"
click at [216, 198] on li "Unboxing Adventure. Put a twist on traditional unboxing videos and have influen…" at bounding box center [437, 177] width 599 height 44
drag, startPoint x: 347, startPoint y: 214, endPoint x: 133, endPoint y: 201, distance: 214.8
click at [138, 201] on li "Styling From the Outdoors to Everyday. Creators are naturally remixing their tr…" at bounding box center [437, 233] width 599 height 66
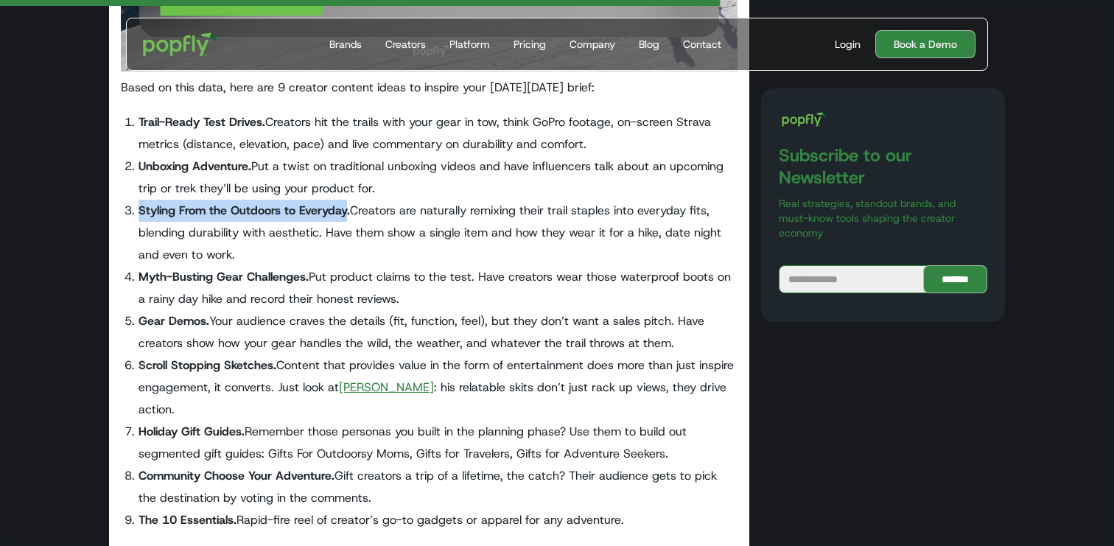
copy strong "Styling From the Outdoors to Everyday"
click at [351, 225] on li "Styling From the Outdoors to Everyday. Creators are naturally remixing their tr…" at bounding box center [437, 233] width 599 height 66
drag, startPoint x: 354, startPoint y: 212, endPoint x: 368, endPoint y: 246, distance: 36.7
click at [368, 246] on li "Styling From the Outdoors to Everyday. Creators are naturally remixing their tr…" at bounding box center [437, 233] width 599 height 66
copy li "Creators are naturally remixing their trail staples into everyday fits, blendin…"
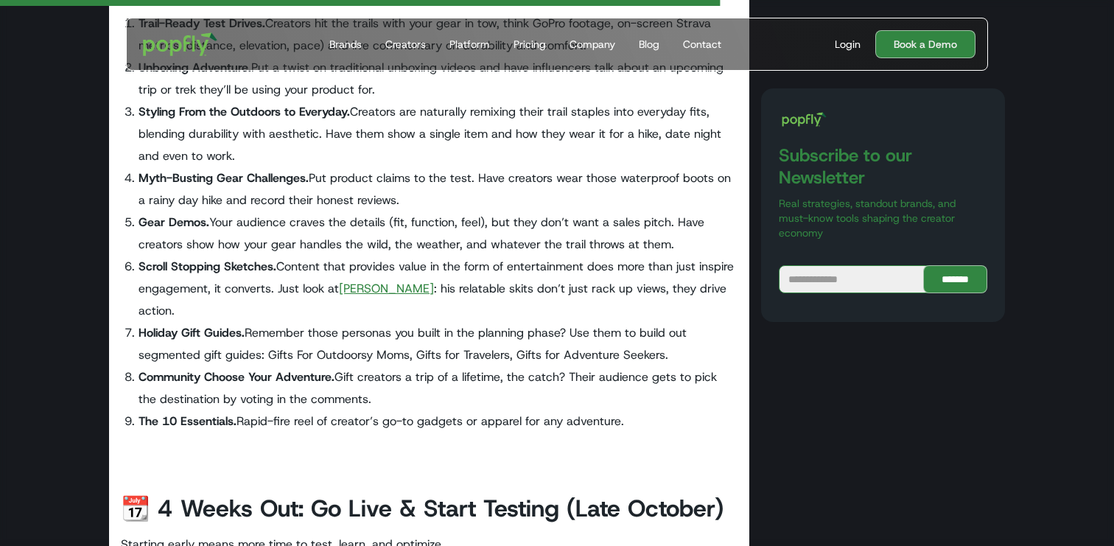
scroll to position [3748, 0]
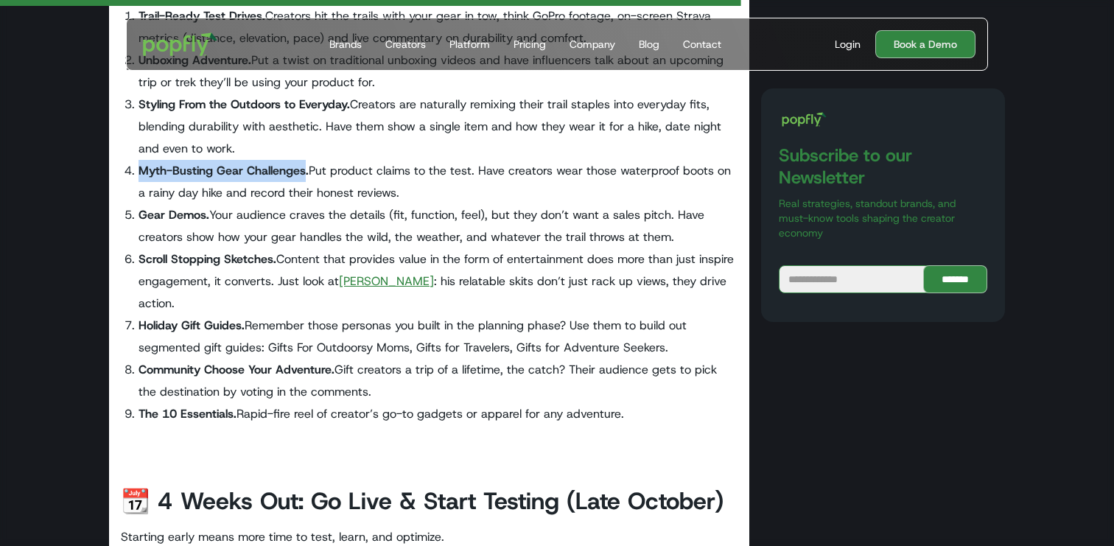
drag, startPoint x: 303, startPoint y: 169, endPoint x: 133, endPoint y: 169, distance: 170.2
click at [138, 169] on li "Myth-Busting Gear Challenges. Put product claims to the test. Have creators wea…" at bounding box center [437, 182] width 599 height 44
copy strong "Myth-Busting Gear Challenges"
click at [325, 175] on li "Myth-Busting Gear Challenges. Put product claims to the test. Have creators wea…" at bounding box center [437, 182] width 599 height 44
drag, startPoint x: 313, startPoint y: 175, endPoint x: 419, endPoint y: 191, distance: 107.3
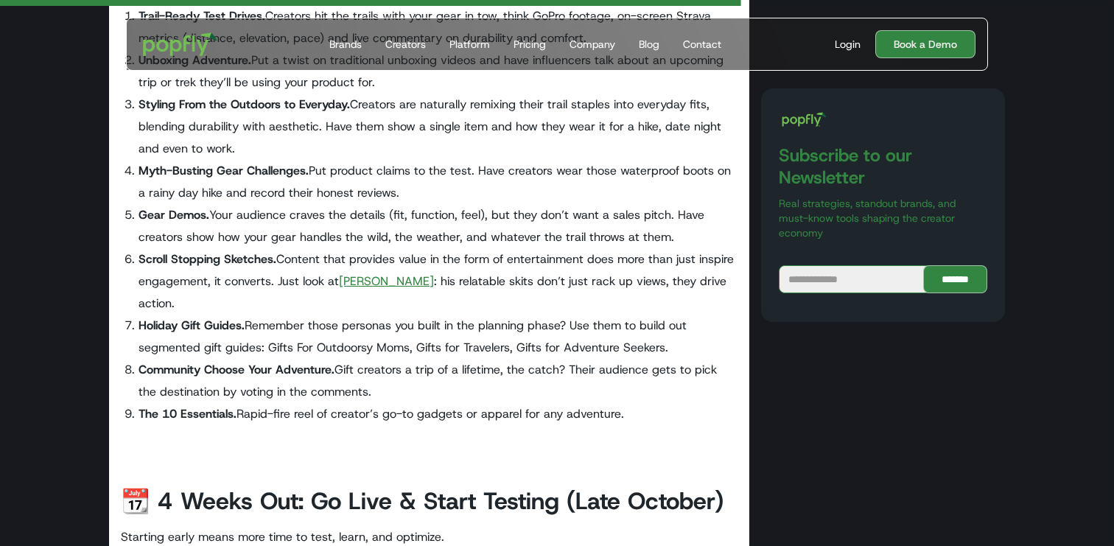
click at [419, 191] on li "Myth-Busting Gear Challenges. Put product claims to the test. Have creators wea…" at bounding box center [437, 182] width 599 height 44
copy li "Put product claims to the test. Have creators wear those waterproof boots on a …"
click at [221, 242] on li "Gear Demos. Your audience craves the details (fit, function, feel), but they do…" at bounding box center [437, 226] width 599 height 44
drag, startPoint x: 214, startPoint y: 214, endPoint x: 685, endPoint y: 240, distance: 471.4
click at [685, 240] on li "Gear Demos. Your audience craves the details (fit, function, feel), but they do…" at bounding box center [437, 226] width 599 height 44
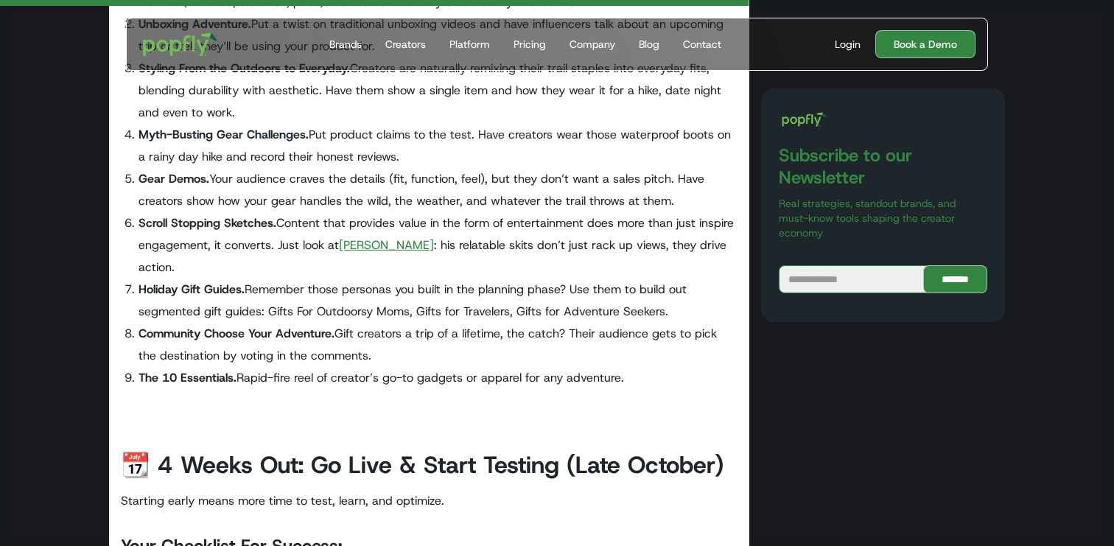
scroll to position [3788, 0]
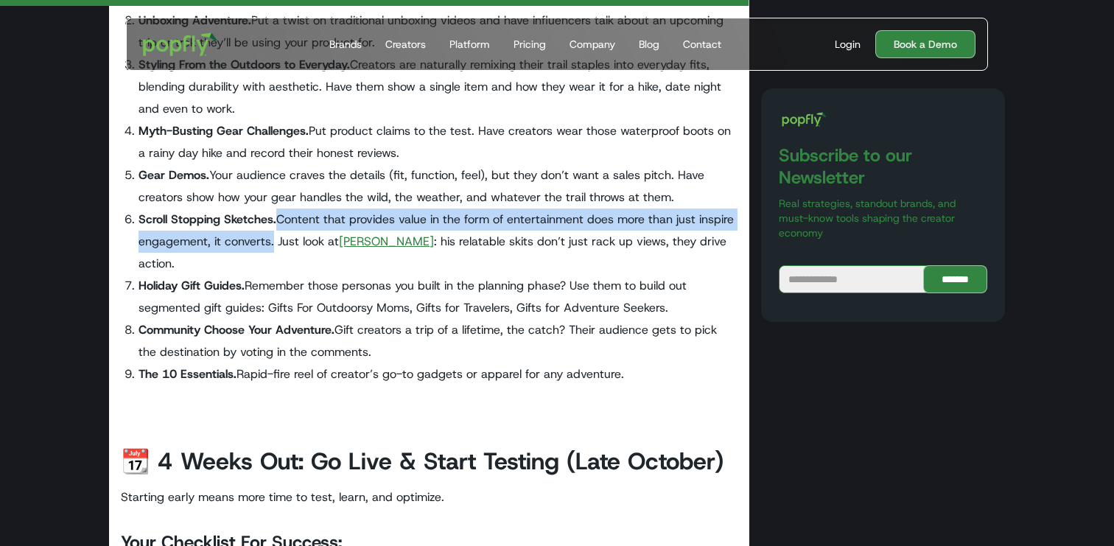
drag, startPoint x: 279, startPoint y: 218, endPoint x: 274, endPoint y: 241, distance: 23.4
click at [274, 241] on li "Scroll Stopping Sketches. Content that provides value in the form of entertainm…" at bounding box center [437, 241] width 599 height 66
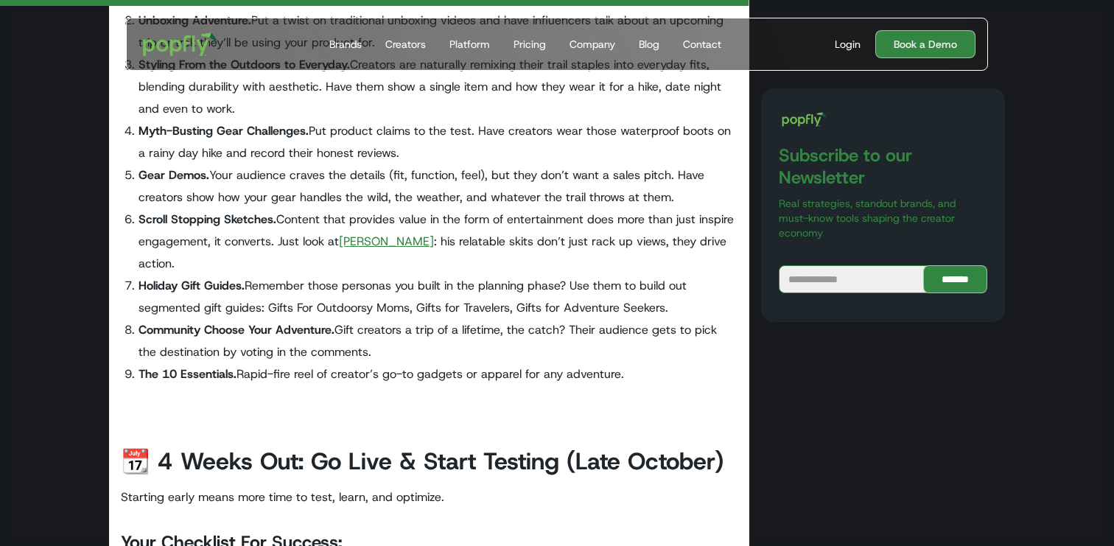
click at [220, 228] on li "Scroll Stopping Sketches. Content that provides value in the form of entertainm…" at bounding box center [437, 241] width 599 height 66
drag, startPoint x: 273, startPoint y: 220, endPoint x: 125, endPoint y: 215, distance: 148.1
click at [138, 215] on li "Scroll Stopping Sketches. Content that provides value in the form of entertainm…" at bounding box center [437, 241] width 599 height 66
click at [232, 278] on strong "Holiday Gift Guides." at bounding box center [191, 285] width 106 height 15
drag, startPoint x: 244, startPoint y: 266, endPoint x: 141, endPoint y: 263, distance: 102.4
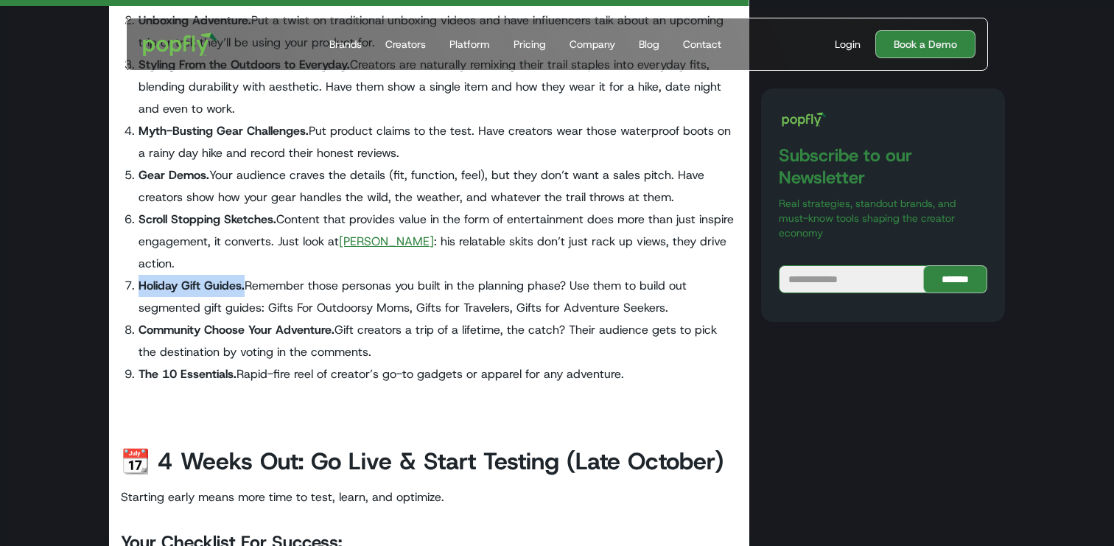
click at [141, 278] on strong "Holiday Gift Guides." at bounding box center [191, 285] width 106 height 15
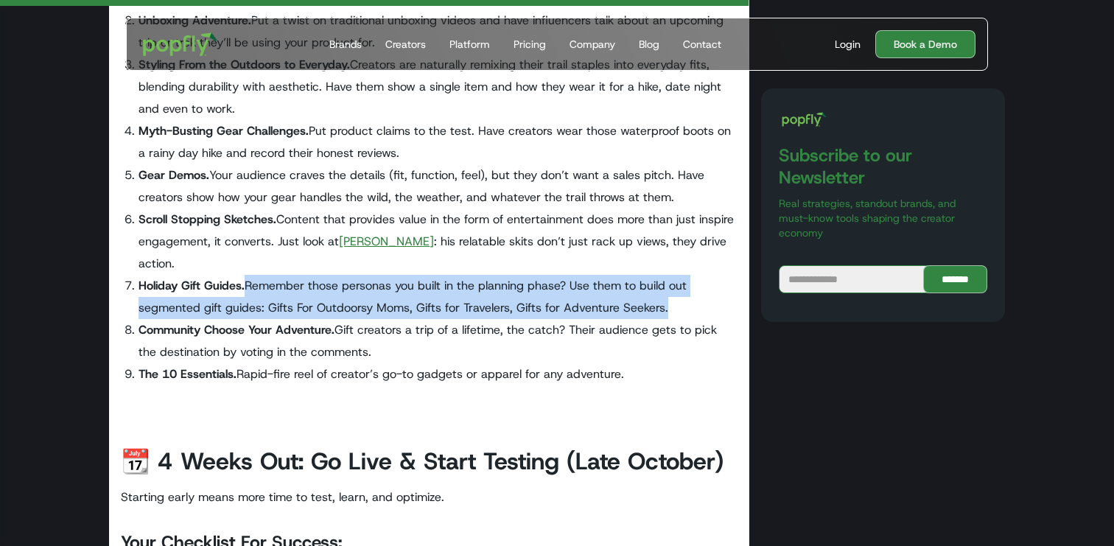
drag, startPoint x: 250, startPoint y: 263, endPoint x: 705, endPoint y: 278, distance: 454.7
click at [705, 278] on li "Holiday Gift Guides. Remember those personas you built in the planning phase? U…" at bounding box center [437, 297] width 599 height 44
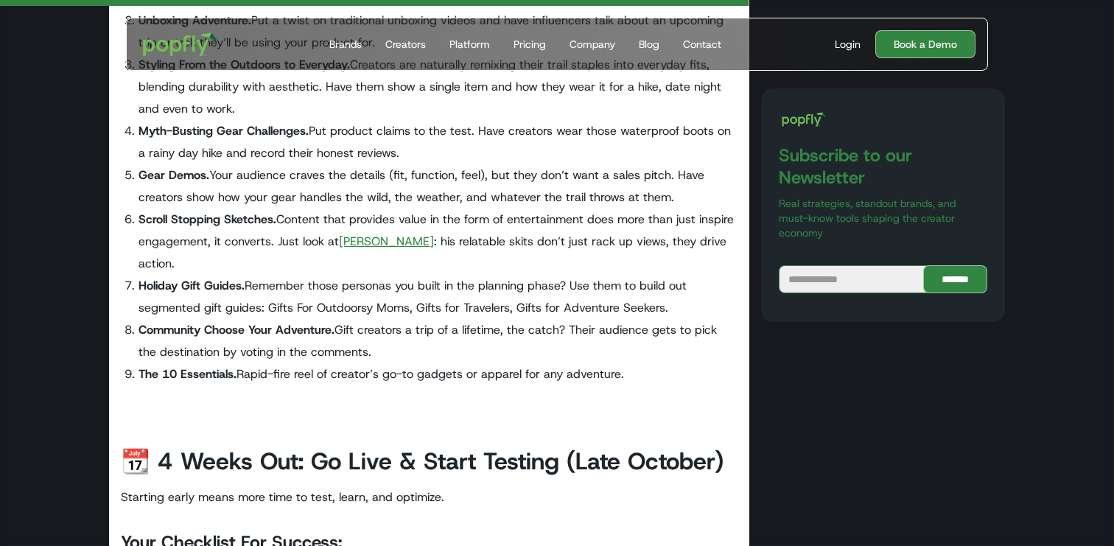
click at [243, 331] on li "Community Choose Your Adventure. Gift creators a trip of a lifetime, the catch?…" at bounding box center [437, 341] width 599 height 44
drag, startPoint x: 337, startPoint y: 312, endPoint x: 140, endPoint y: 306, distance: 196.8
click at [140, 322] on strong "Community Choose Your Adventure." at bounding box center [236, 329] width 196 height 15
click at [376, 319] on li "Community Choose Your Adventure. Gift creators a trip of a lifetime, the catch?…" at bounding box center [437, 341] width 599 height 44
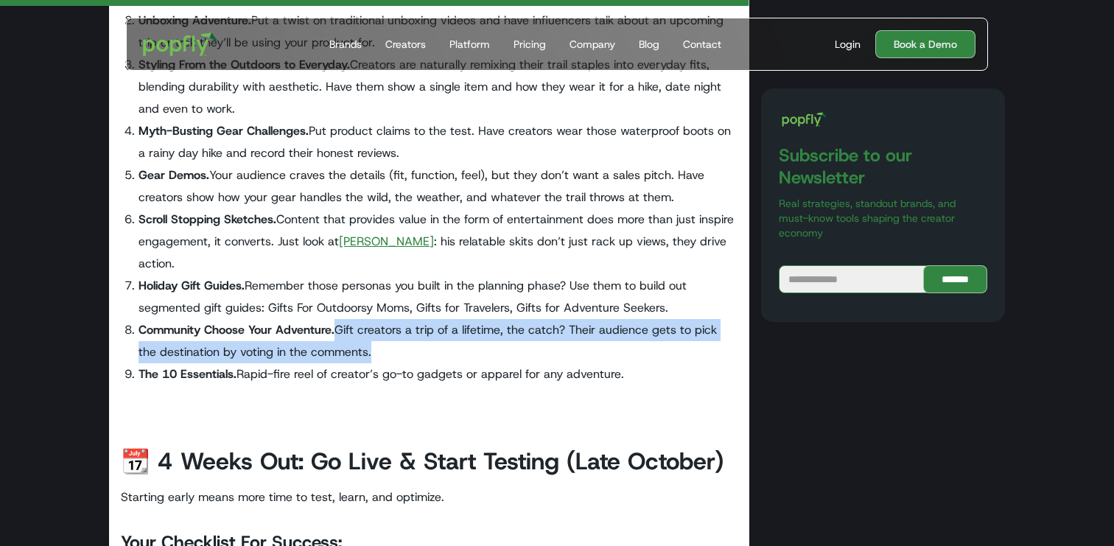
drag, startPoint x: 337, startPoint y: 310, endPoint x: 399, endPoint y: 326, distance: 63.8
click at [399, 326] on li "Community Choose Your Adventure. Gift creators a trip of a lifetime, the catch?…" at bounding box center [437, 341] width 599 height 44
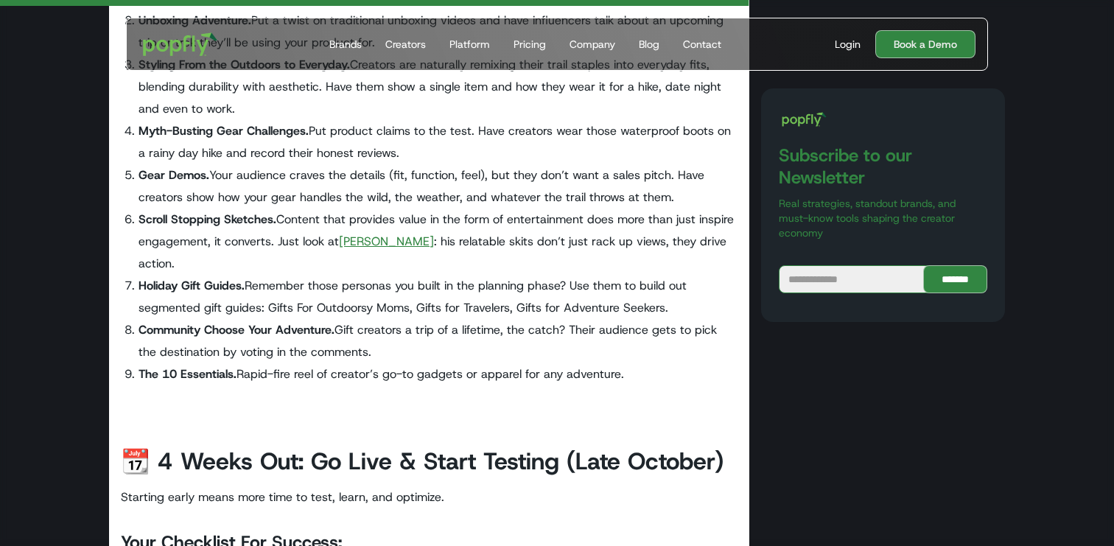
click at [258, 363] on li "The 10 Essentials. Rapid-fire reel of creator’s go-to gadgets or apparel for an…" at bounding box center [437, 374] width 599 height 22
drag, startPoint x: 139, startPoint y: 348, endPoint x: 232, endPoint y: 350, distance: 92.8
click at [233, 366] on strong "The 10 Essentials." at bounding box center [187, 373] width 98 height 15
click at [264, 363] on li "The 10 Essentials. Rapid-fire reel of creator’s go-to gadgets or apparel for an…" at bounding box center [437, 374] width 599 height 22
drag, startPoint x: 239, startPoint y: 355, endPoint x: 629, endPoint y: 354, distance: 389.7
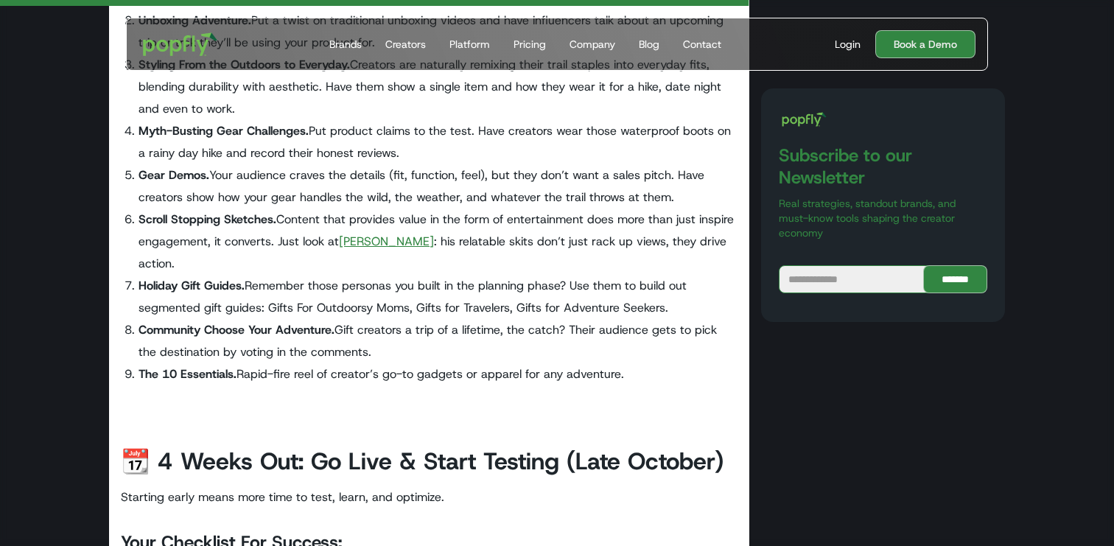
click at [629, 363] on li "The 10 Essentials. Rapid-fire reel of creator’s go-to gadgets or apparel for an…" at bounding box center [437, 374] width 599 height 22
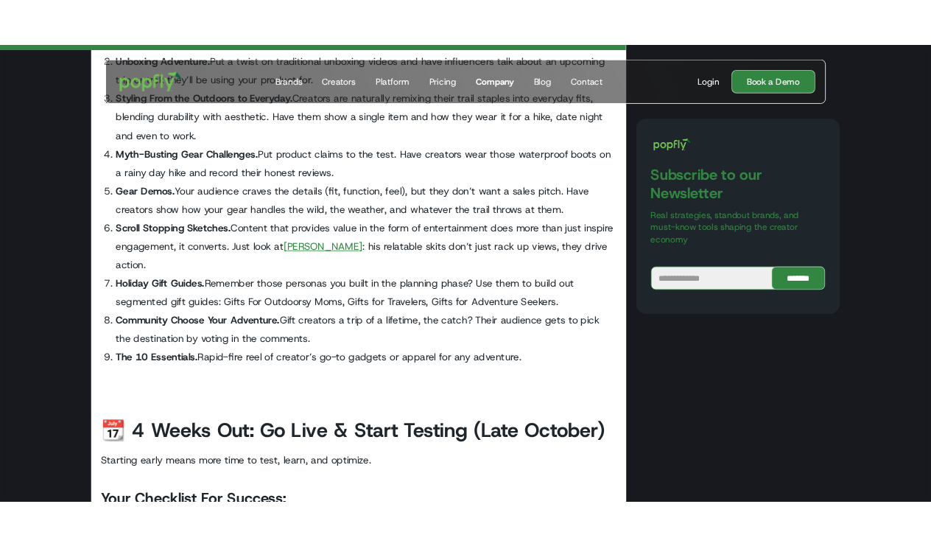
scroll to position [3778, 0]
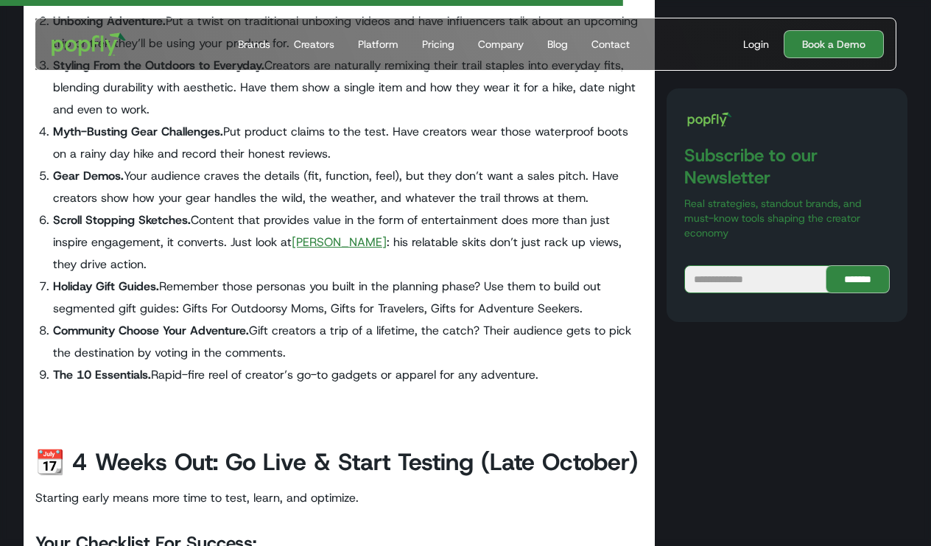
click at [491, 276] on li "Holiday Gift Guides. Remember those personas you built in the planning phase? U…" at bounding box center [348, 297] width 590 height 44
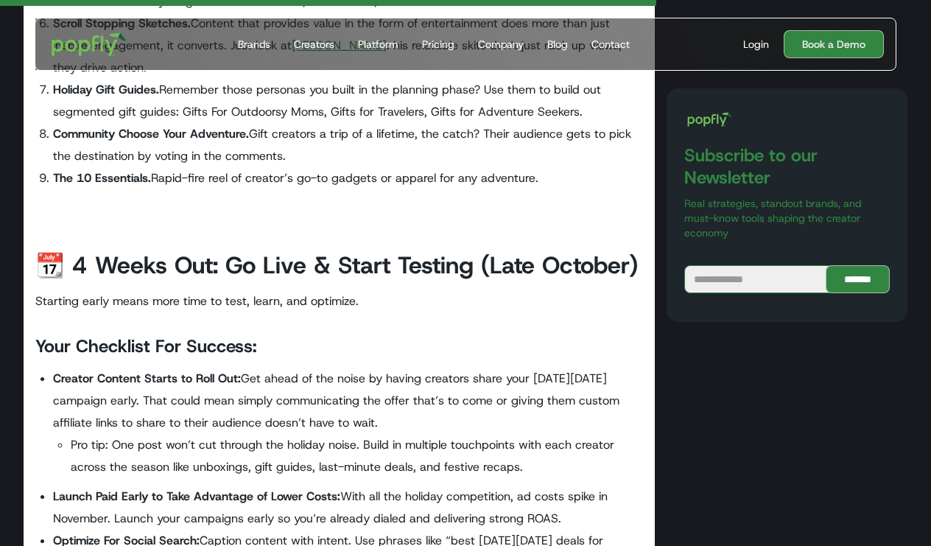
scroll to position [3983, 0]
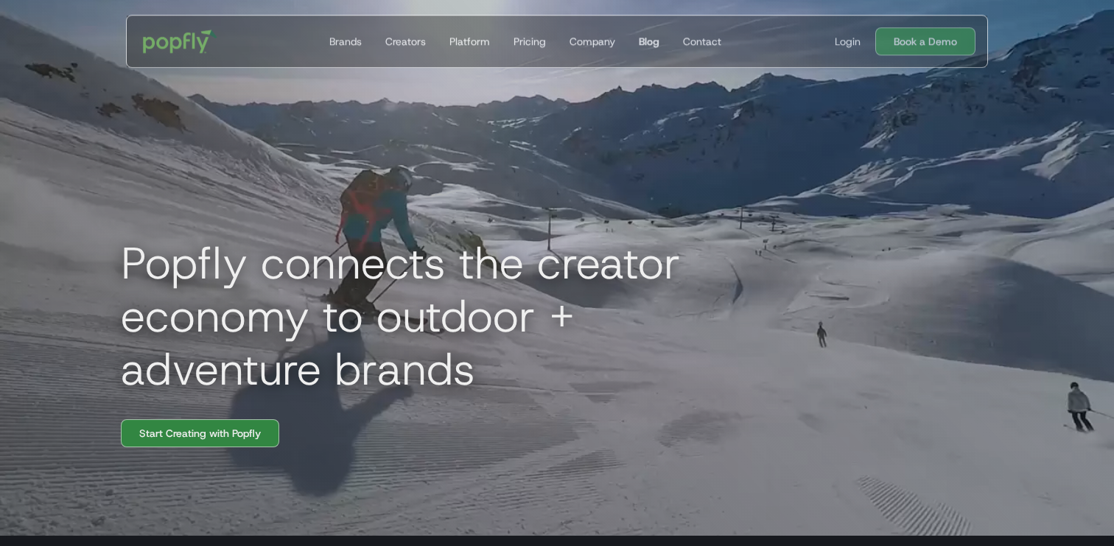
click at [642, 32] on link "Blog" at bounding box center [649, 41] width 32 height 52
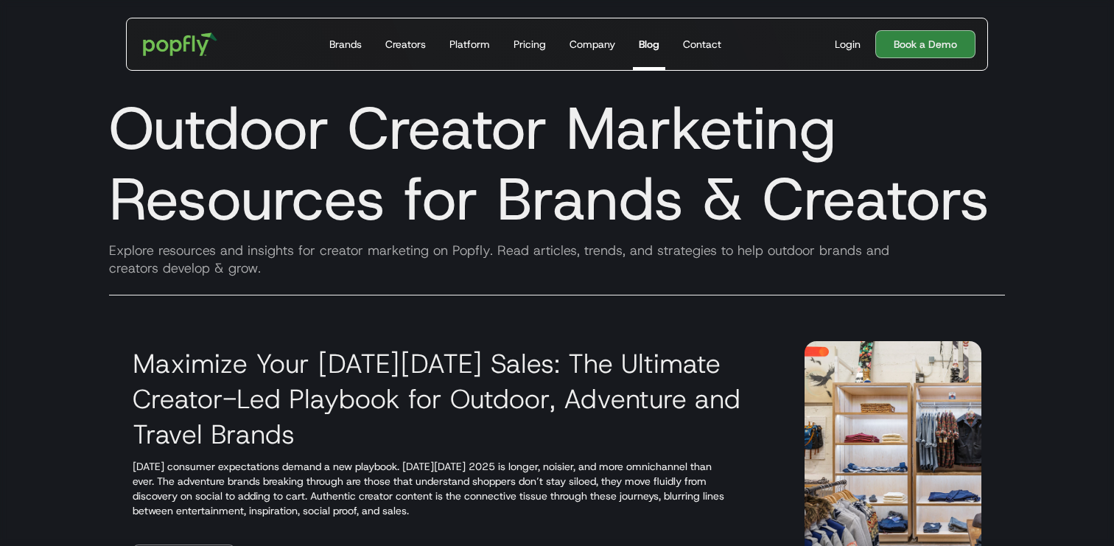
scroll to position [78, 0]
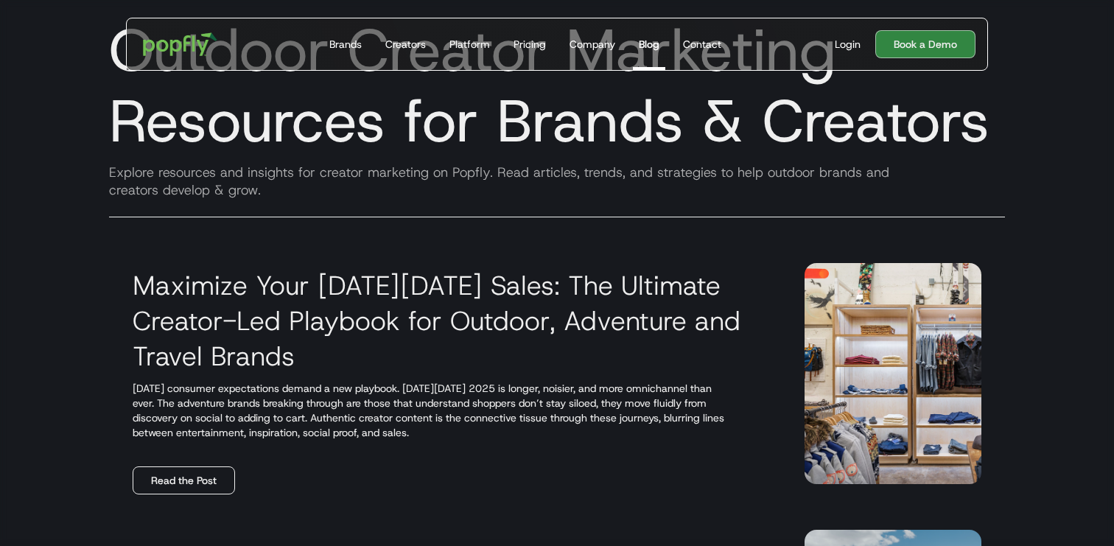
click at [178, 477] on link "Read the Post" at bounding box center [184, 480] width 102 height 28
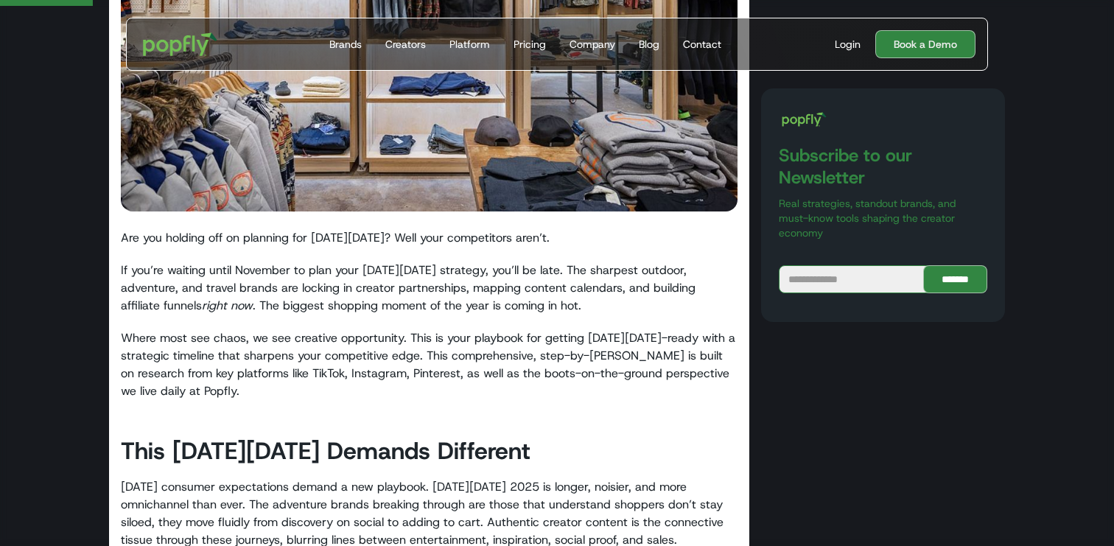
scroll to position [432, 0]
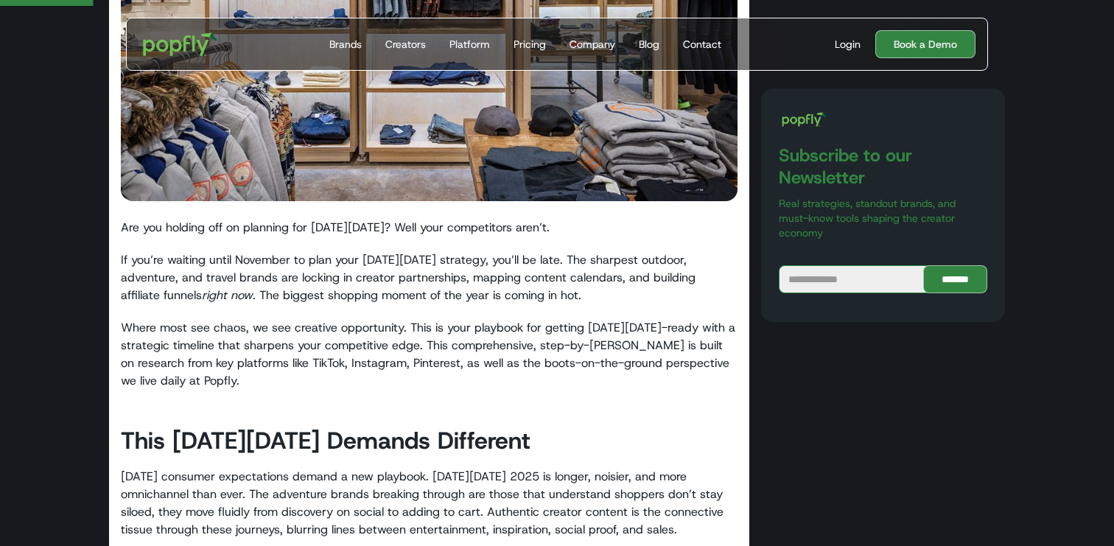
drag, startPoint x: 122, startPoint y: 228, endPoint x: 605, endPoint y: 298, distance: 487.6
copy div "Are you holding off on planning for Black Friday? Well your competitors aren’t.…"
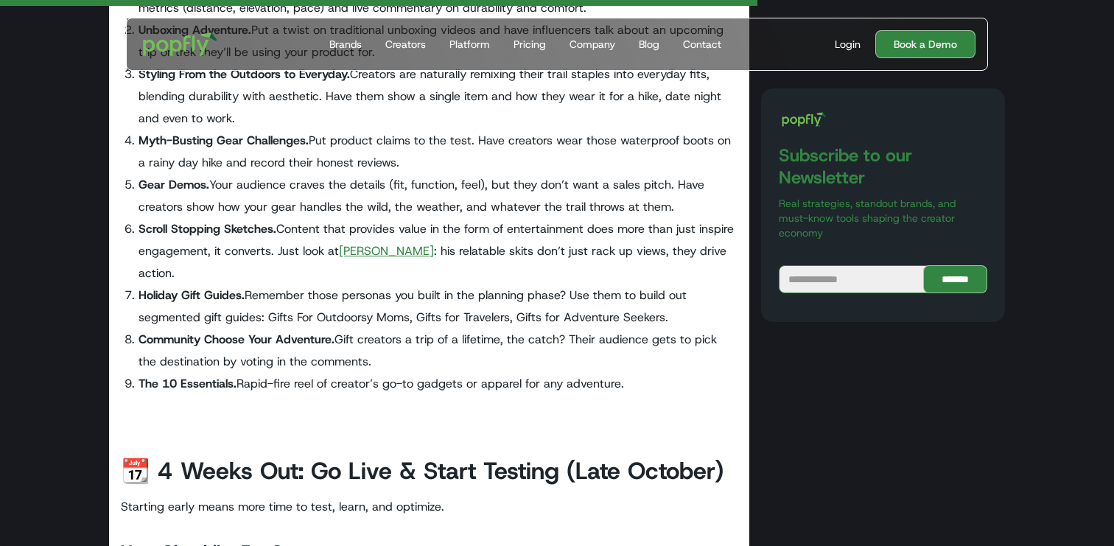
scroll to position [3536, 0]
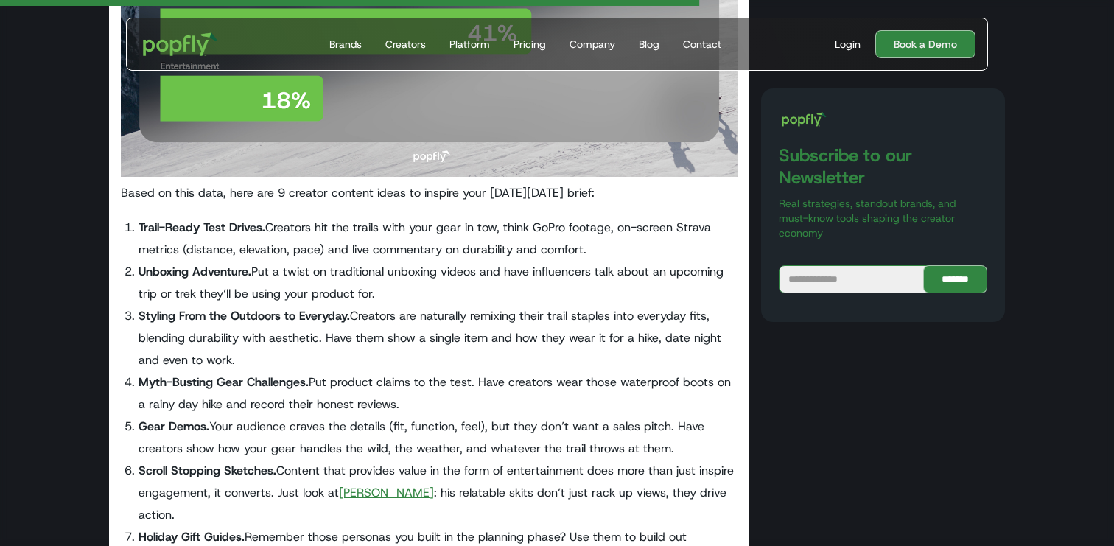
click at [189, 194] on p "Based on this data, here are 9 creator content ideas to inspire your Black Frid…" at bounding box center [429, 193] width 617 height 18
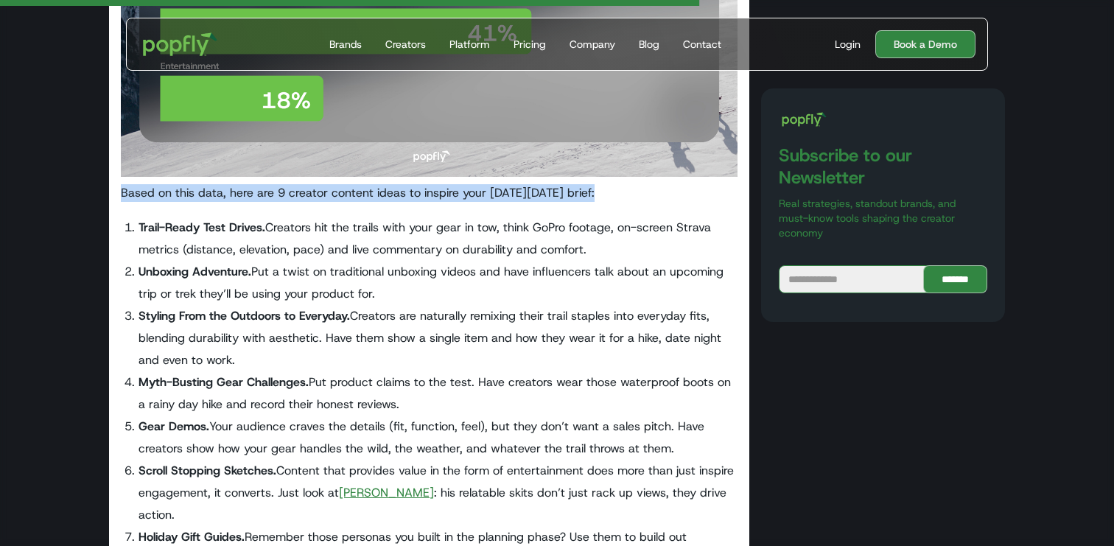
click at [189, 194] on p "Based on this data, here are 9 creator content ideas to inspire your Black Frid…" at bounding box center [429, 193] width 617 height 18
copy p "Based on this data, here are 9 creator content ideas to inspire your Black Frid…"
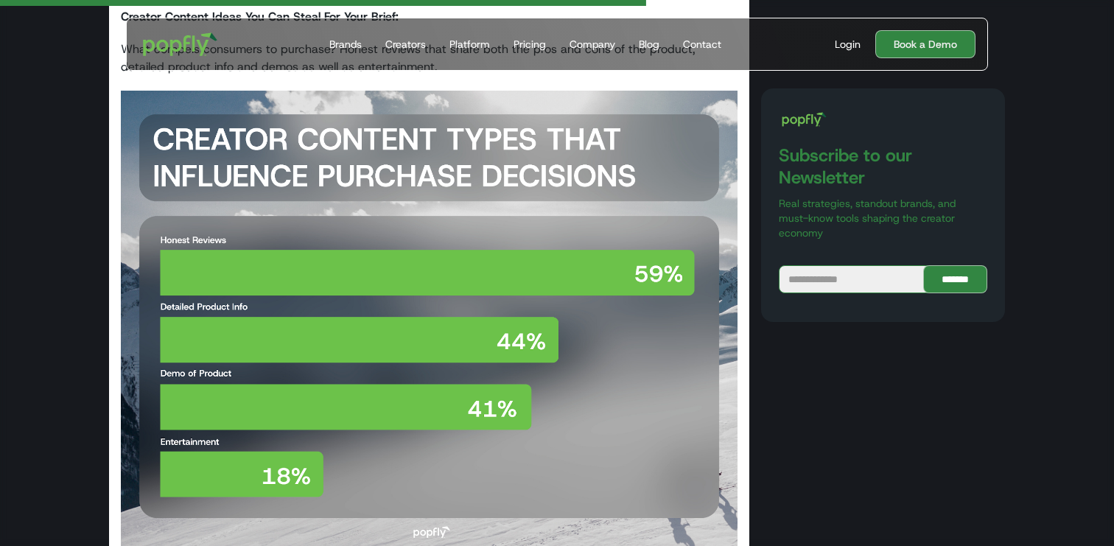
scroll to position [2923, 0]
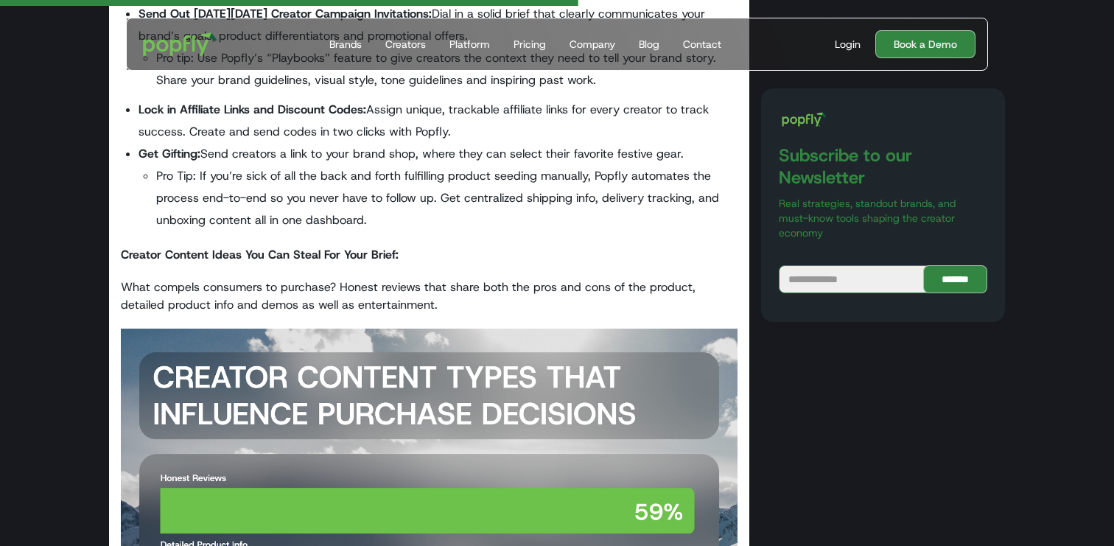
drag, startPoint x: 180, startPoint y: 251, endPoint x: 378, endPoint y: 282, distance: 199.8
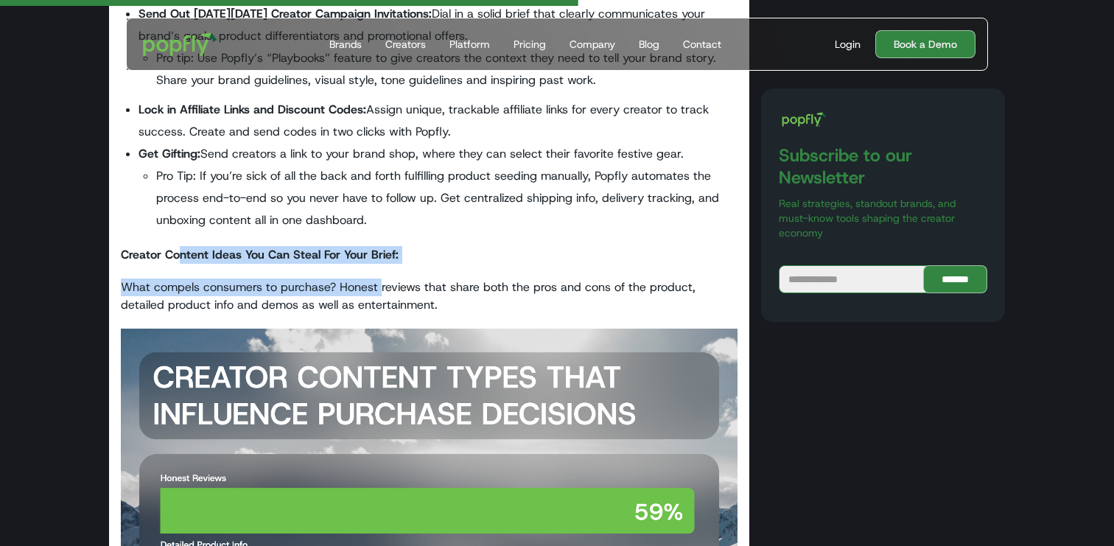
click at [378, 282] on p "What compels consumers to purchase? Honest reviews that share both the pros and…" at bounding box center [429, 295] width 617 height 35
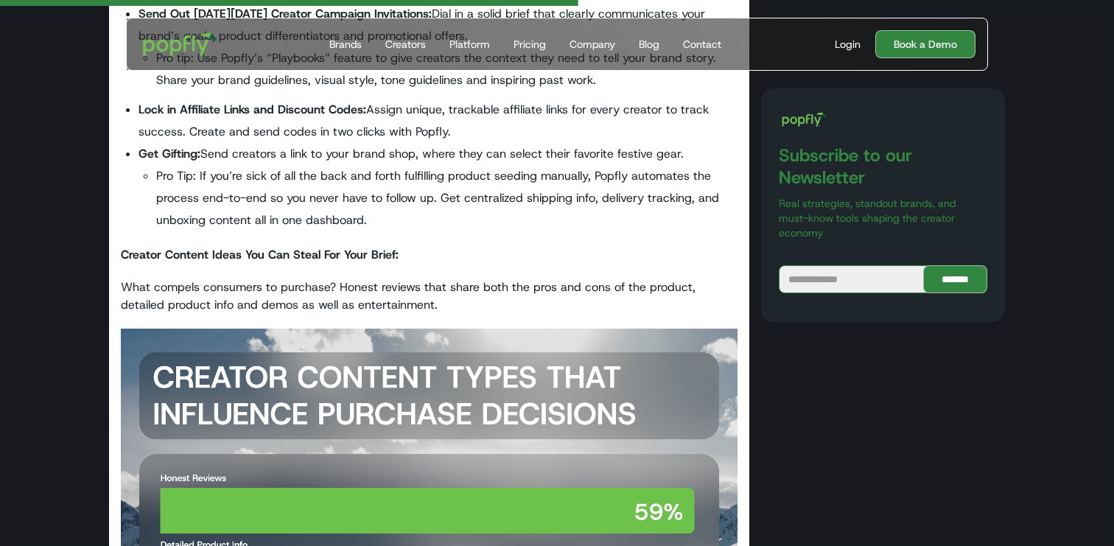
click at [146, 281] on p "What compels consumers to purchase? Honest reviews that share both the pros and…" at bounding box center [429, 295] width 617 height 35
click at [138, 296] on p "What compels consumers to purchase? Honest reviews that share both the pros and…" at bounding box center [429, 295] width 617 height 35
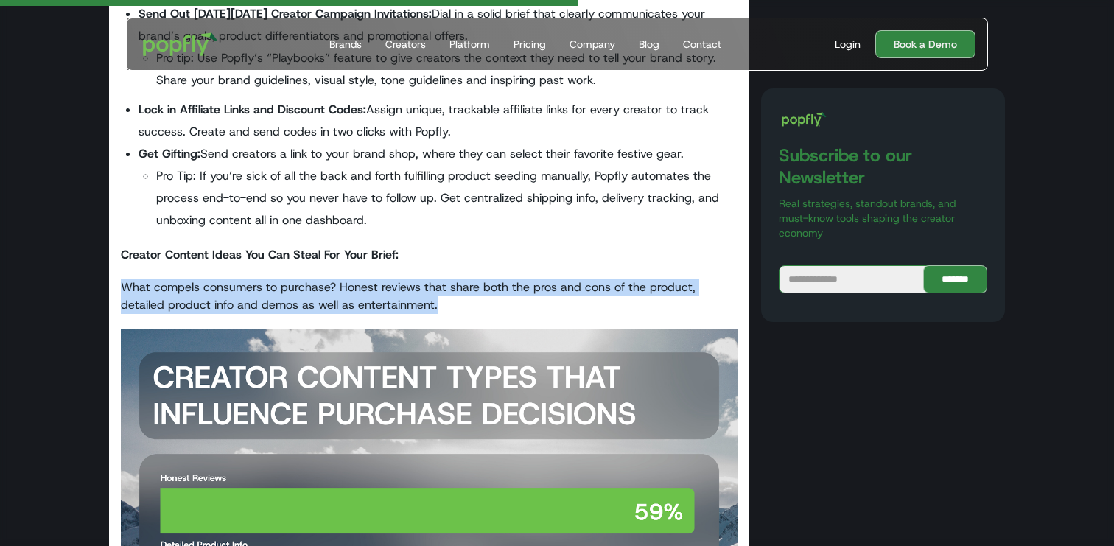
click at [138, 296] on p "What compels consumers to purchase? Honest reviews that share both the pros and…" at bounding box center [429, 295] width 617 height 35
copy p "What compels consumers to purchase? Honest reviews that share both the pros and…"
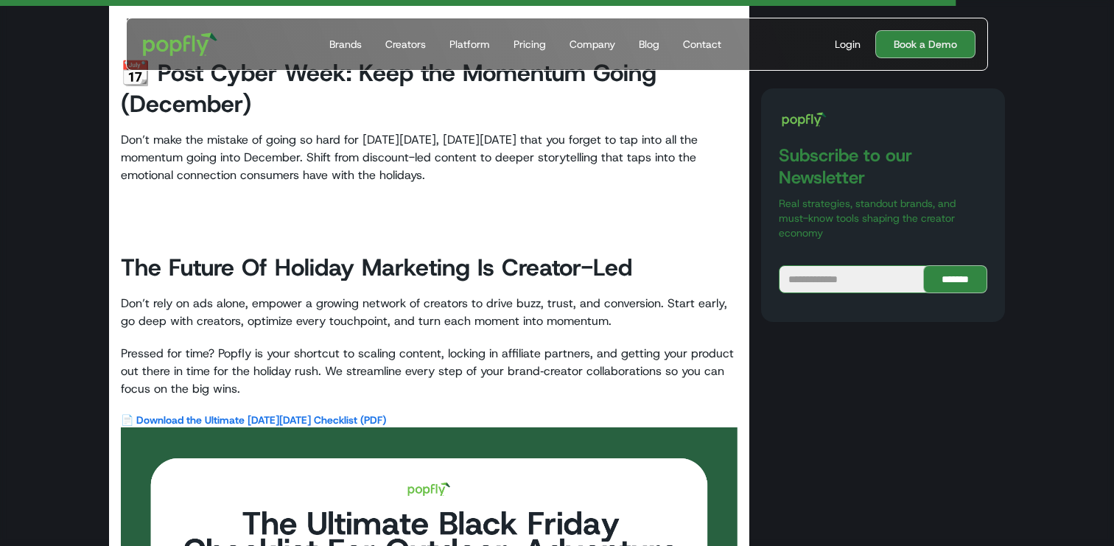
scroll to position [5579, 0]
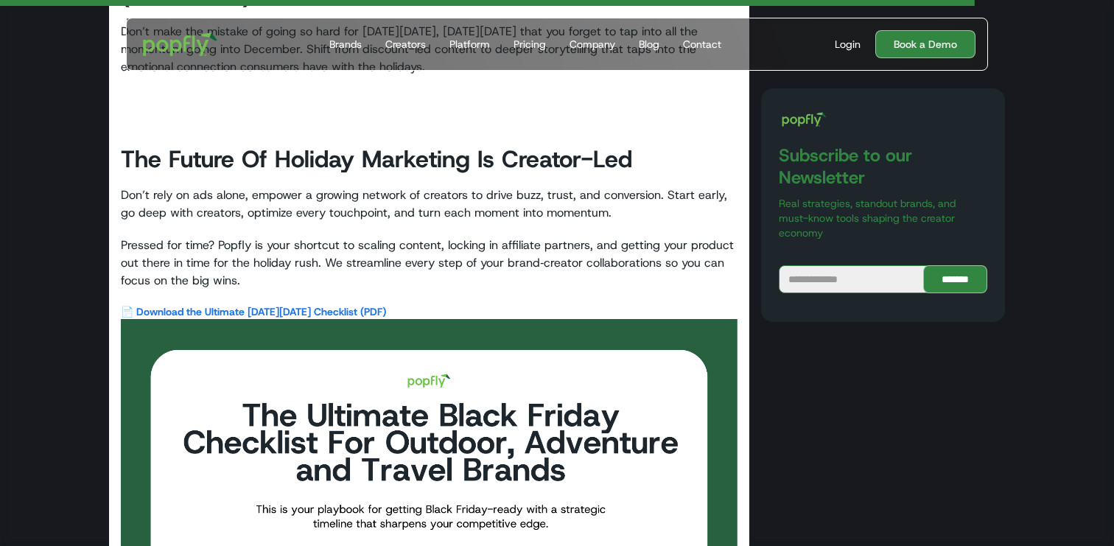
click at [130, 236] on p "Pressed for time? Popfly is your shortcut to scaling content, locking in affili…" at bounding box center [429, 262] width 617 height 53
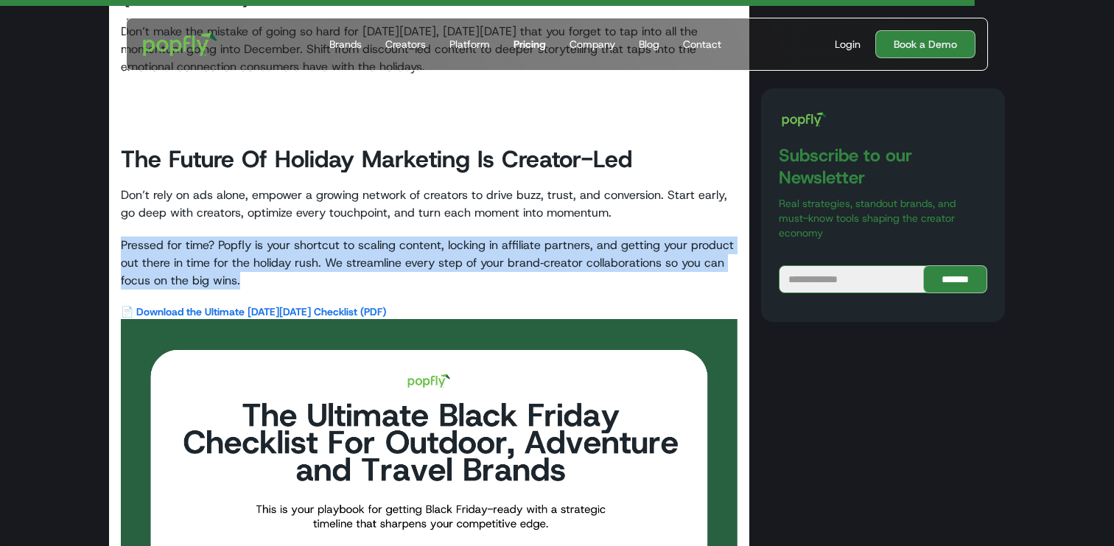
copy p "Pressed for time? Popfly is your shortcut to scaling content, locking in affili…"
click at [345, 242] on p "Pressed for time? Popfly is your shortcut to scaling content, locking in affili…" at bounding box center [429, 262] width 617 height 53
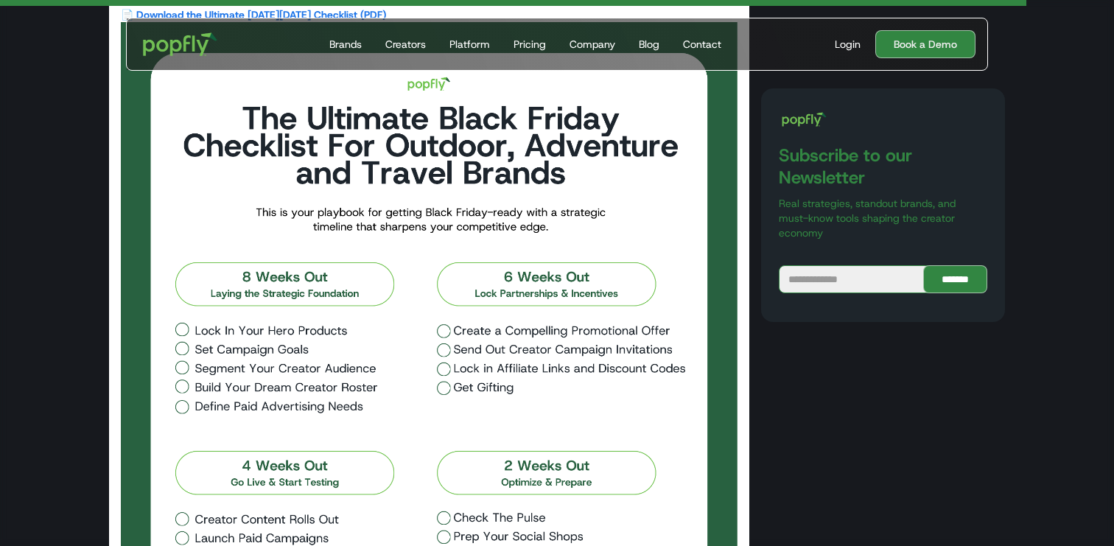
scroll to position [5534, 0]
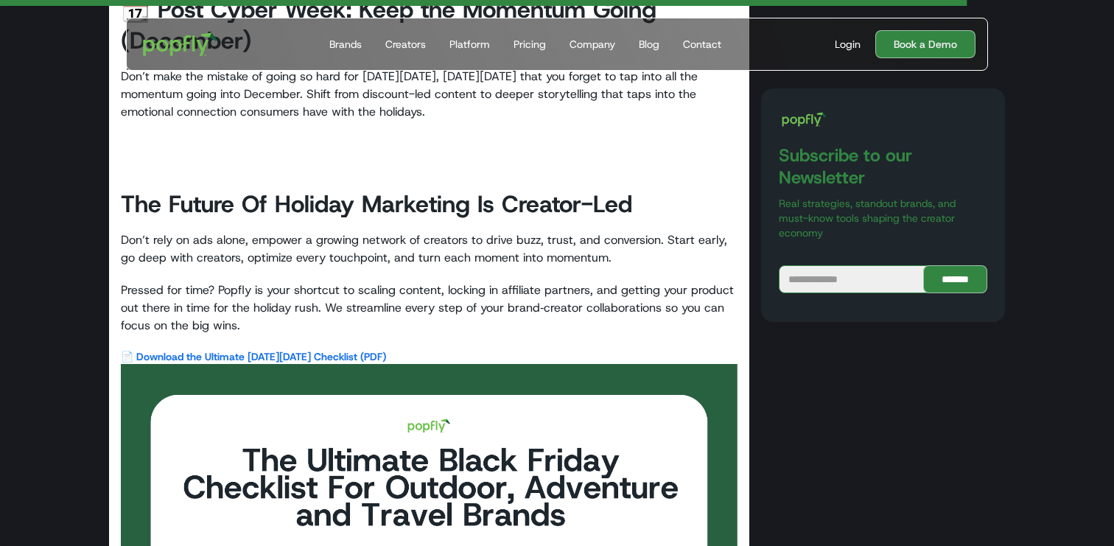
drag, startPoint x: 213, startPoint y: 220, endPoint x: 435, endPoint y: 270, distance: 227.3
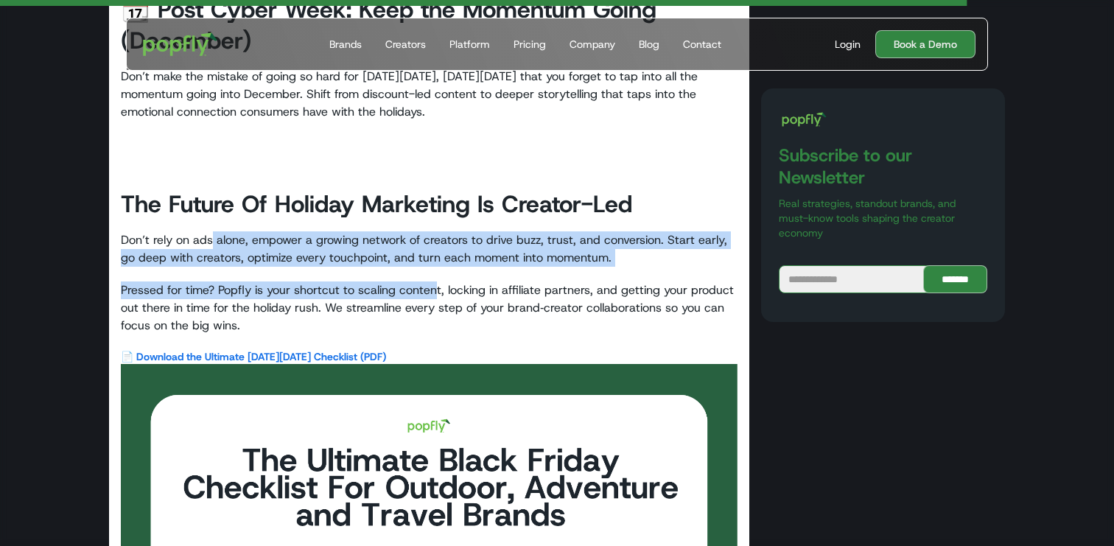
click at [435, 281] on p "Pressed for time? Popfly is your shortcut to scaling content, locking in affili…" at bounding box center [429, 307] width 617 height 53
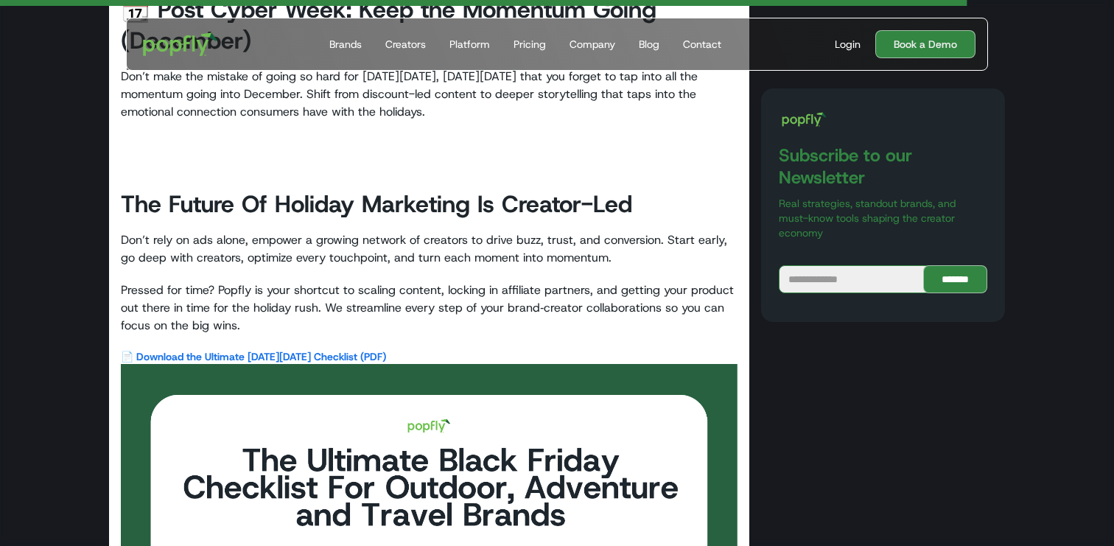
drag, startPoint x: 280, startPoint y: 210, endPoint x: 491, endPoint y: 241, distance: 213.7
click at [489, 240] on p "Don’t rely on ads alone, empower a growing network of creators to drive buzz, t…" at bounding box center [429, 248] width 617 height 35
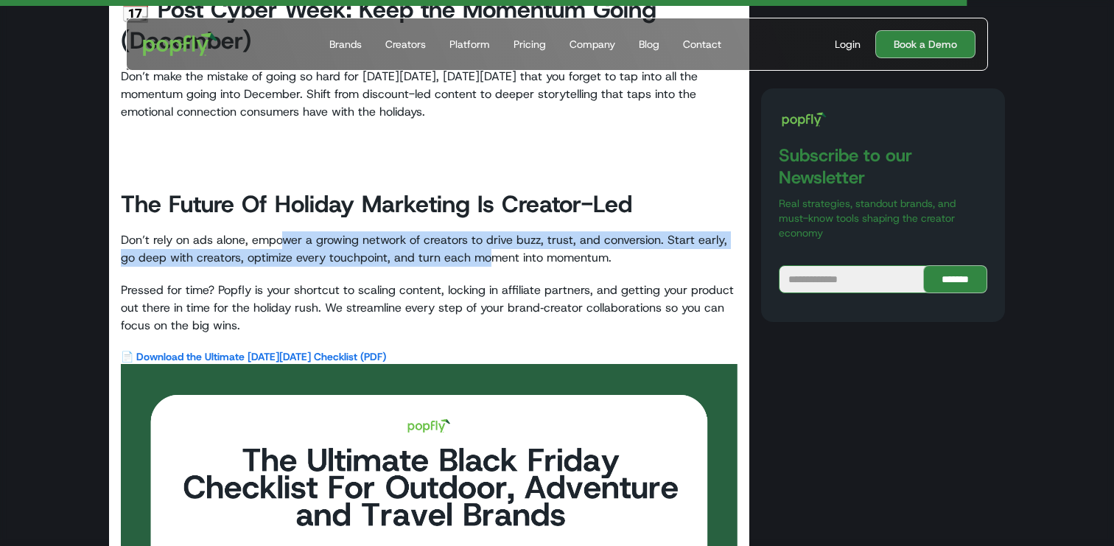
click at [491, 241] on p "Don’t rely on ads alone, empower a growing network of creators to drive buzz, t…" at bounding box center [429, 248] width 617 height 35
drag, startPoint x: 195, startPoint y: 215, endPoint x: 469, endPoint y: 234, distance: 274.7
click at [466, 233] on p "Don’t rely on ads alone, empower a growing network of creators to drive buzz, t…" at bounding box center [429, 248] width 617 height 35
click at [469, 234] on p "Don’t rely on ads alone, empower a growing network of creators to drive buzz, t…" at bounding box center [429, 248] width 617 height 35
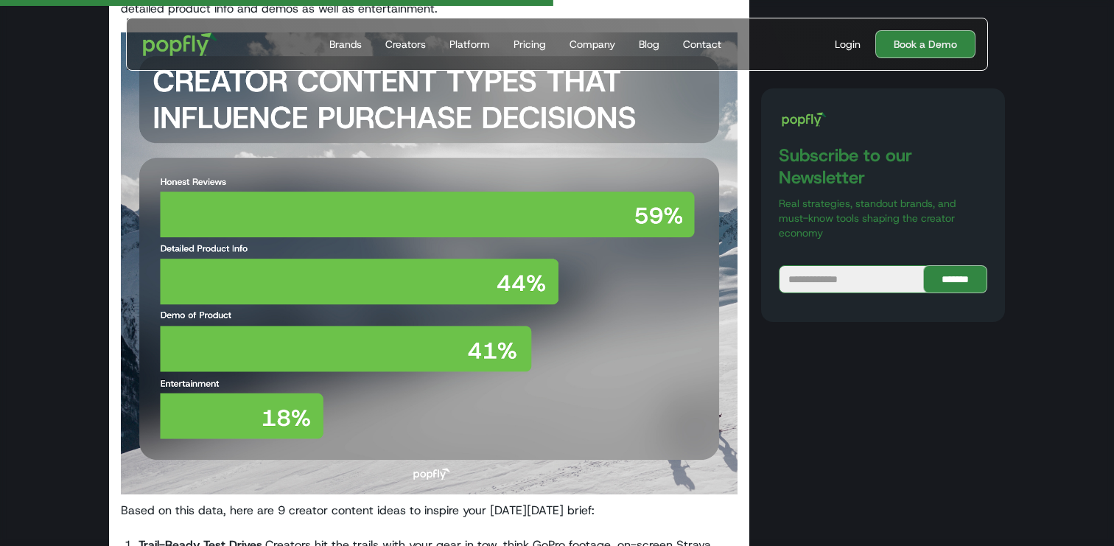
scroll to position [3154, 0]
